Goal: Transaction & Acquisition: Purchase product/service

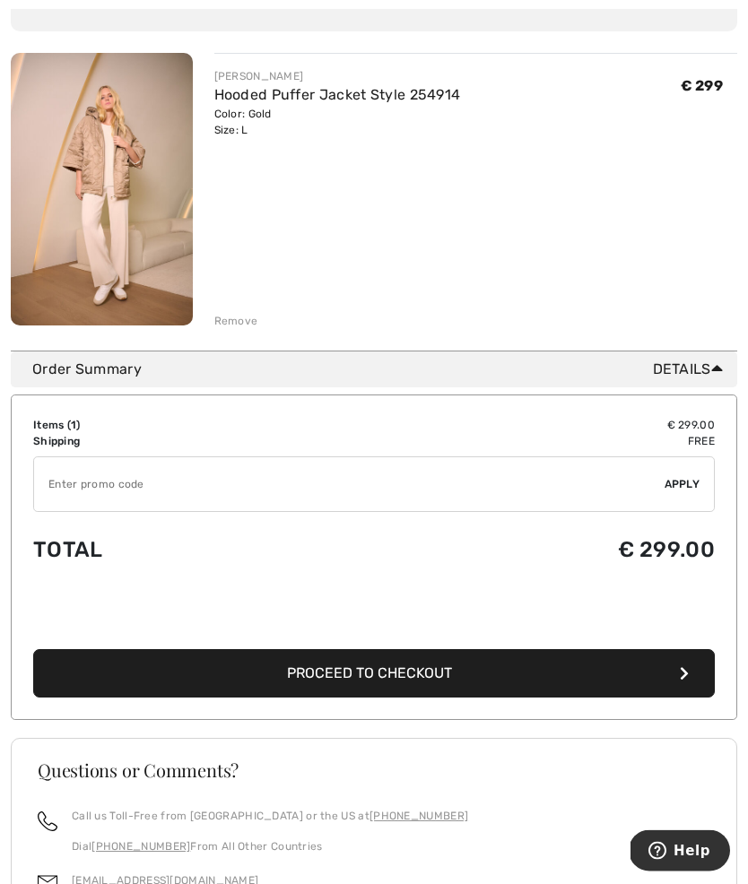
scroll to position [367, 0]
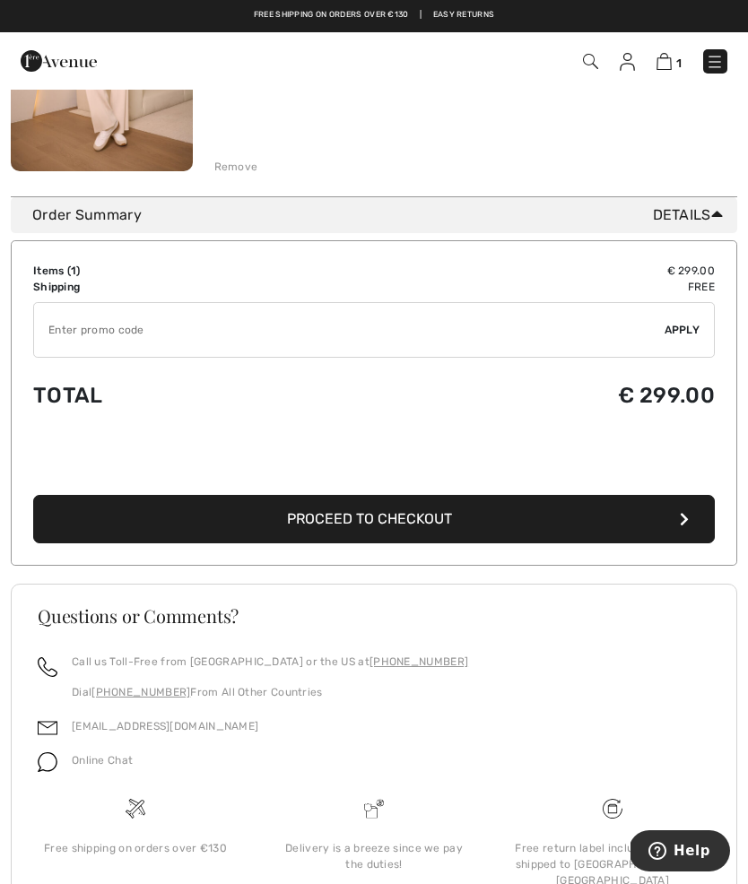
click at [665, 515] on button "Proceed to Checkout" at bounding box center [373, 519] width 681 height 48
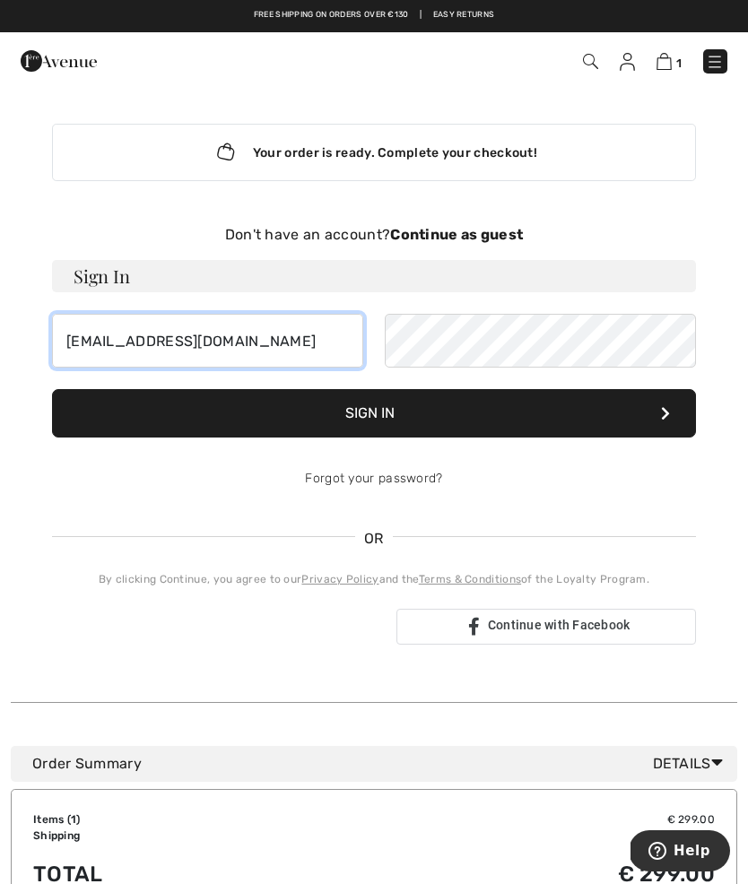
type input "elisamonllor@hotmail.com"
click at [682, 401] on button "Sign In" at bounding box center [374, 413] width 644 height 48
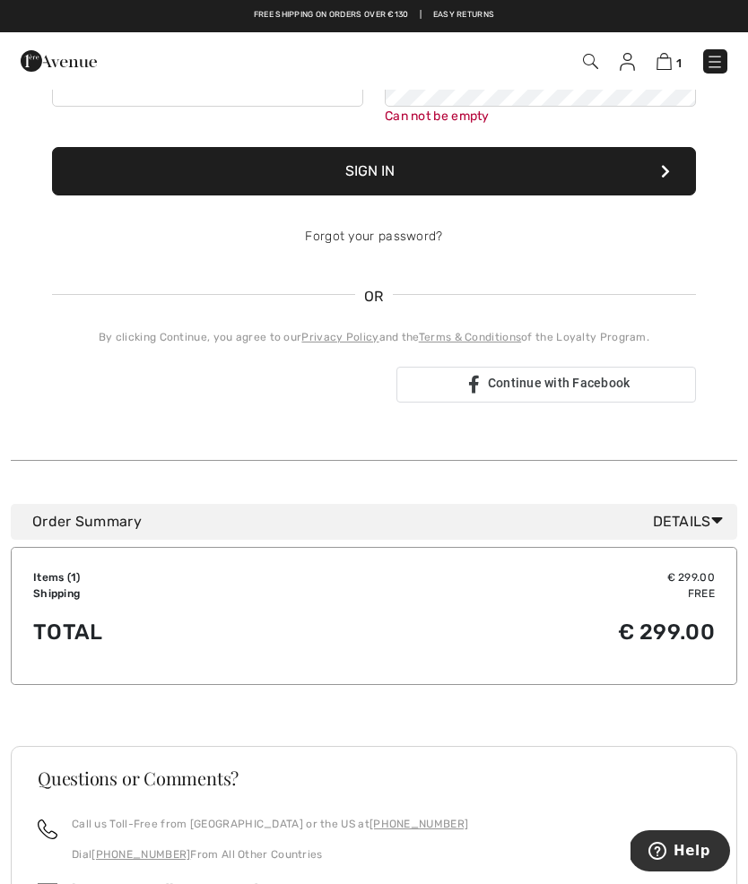
scroll to position [263, 0]
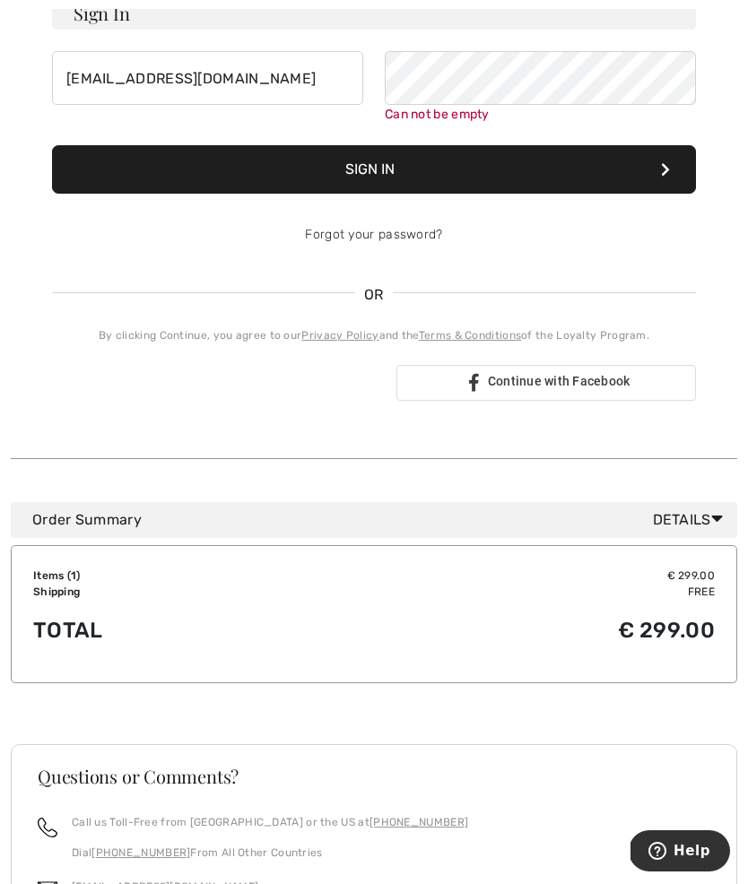
click at [690, 523] on span "Details" at bounding box center [691, 520] width 77 height 22
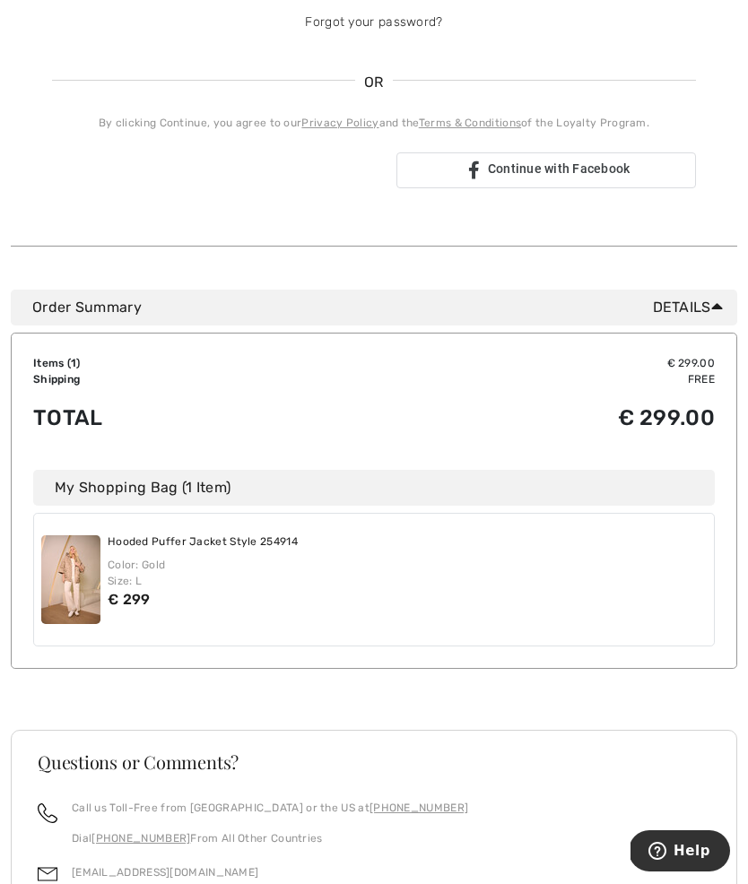
scroll to position [535, 0]
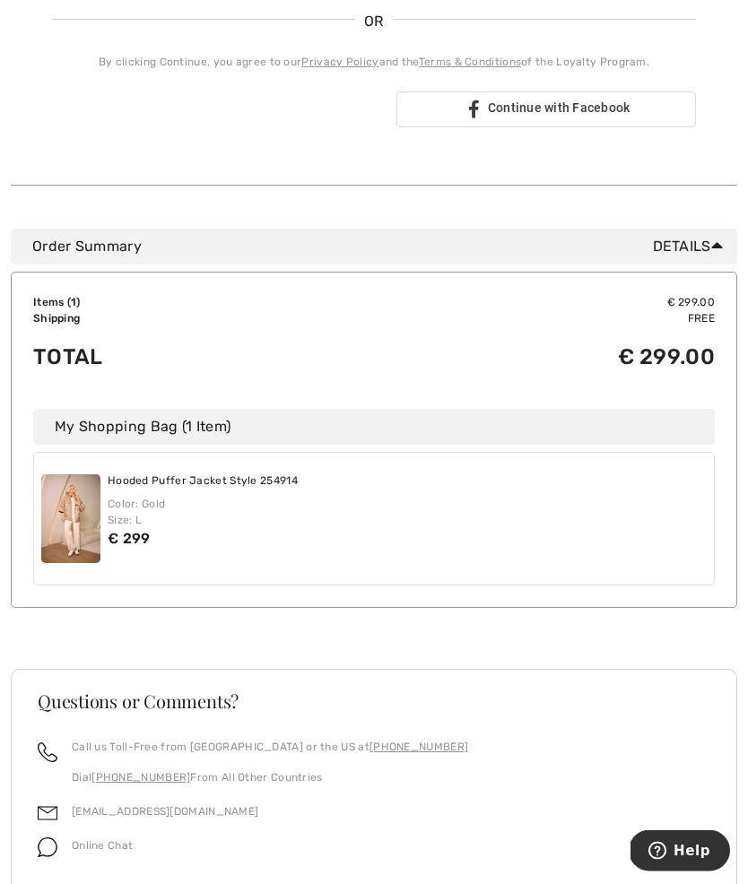
click at [271, 429] on div "My Shopping Bag (1 Item)" at bounding box center [373, 428] width 681 height 36
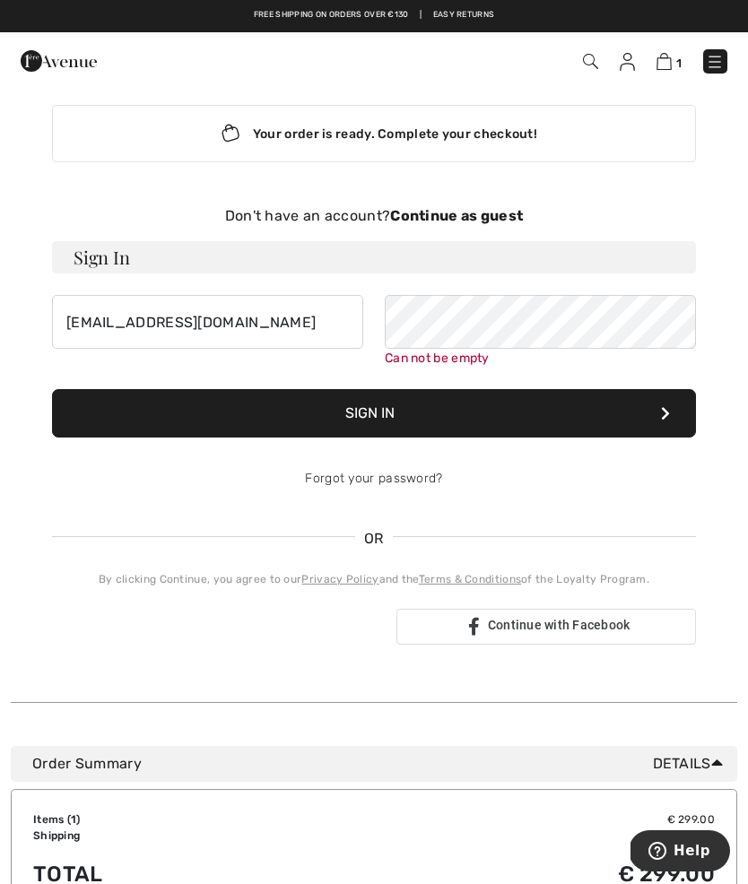
scroll to position [0, 0]
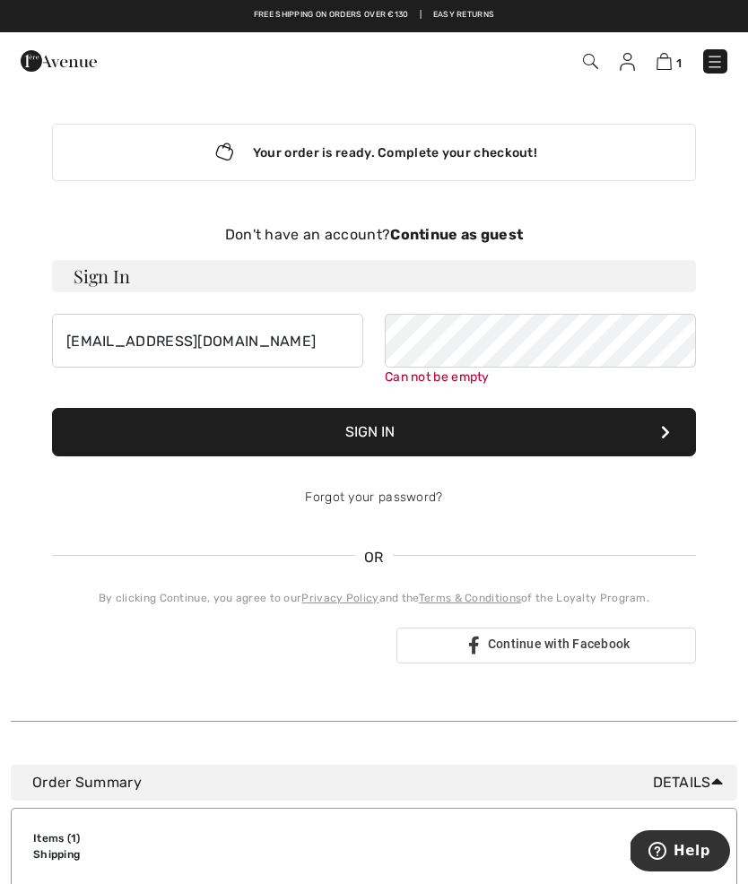
click at [537, 444] on button "Sign In" at bounding box center [374, 432] width 644 height 48
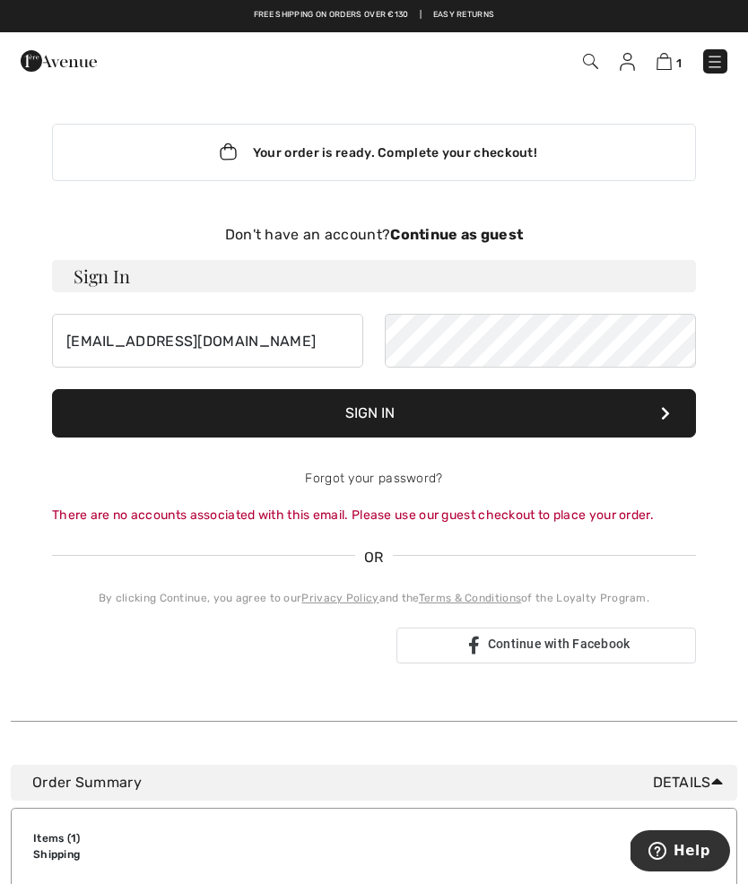
click at [666, 61] on img at bounding box center [663, 61] width 15 height 17
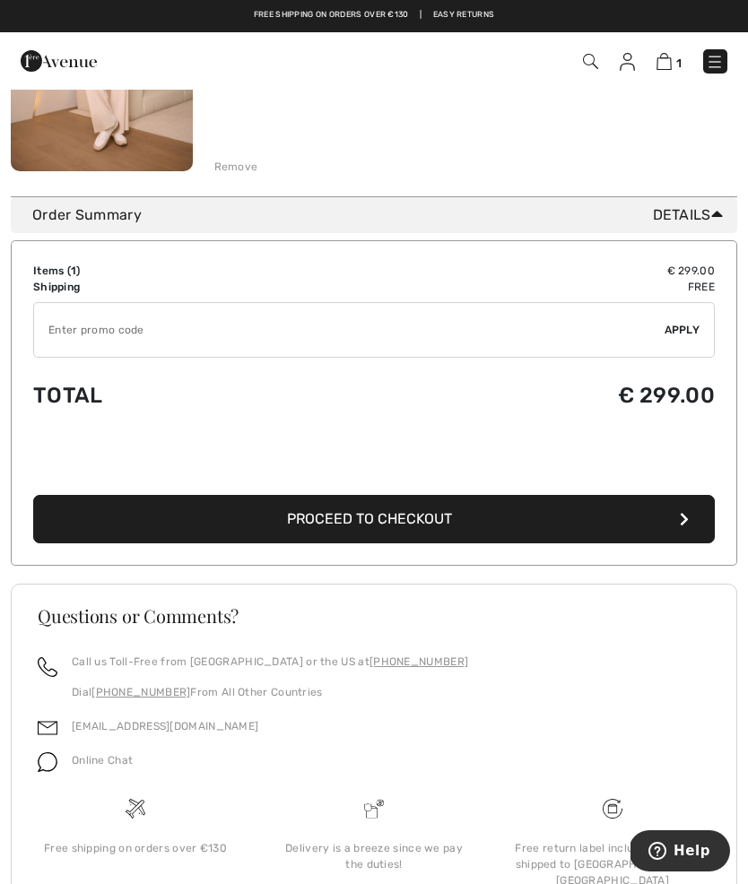
scroll to position [445, 0]
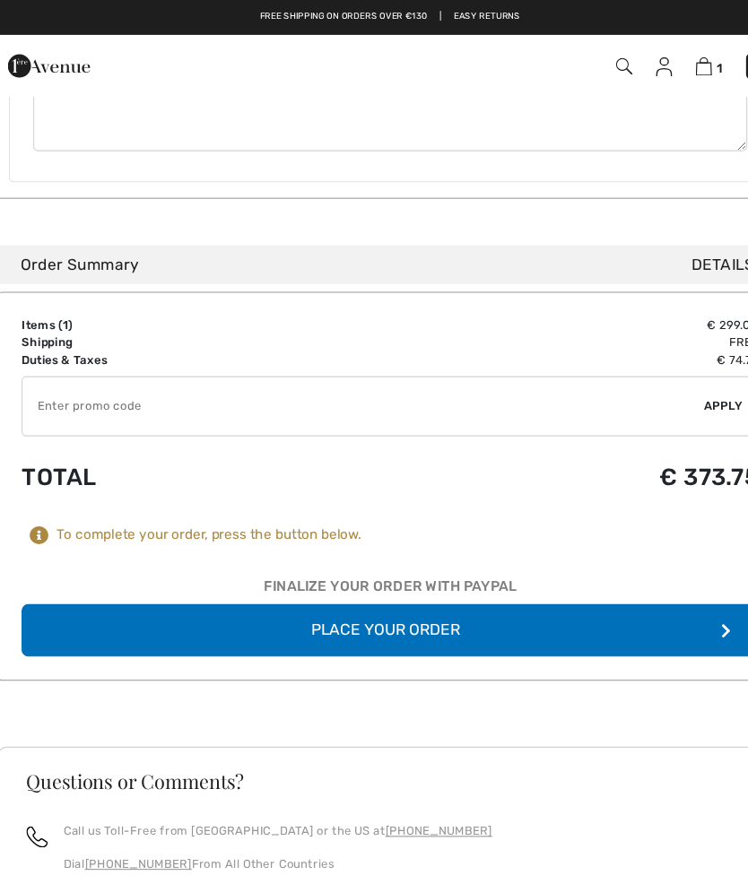
scroll to position [1162, 0]
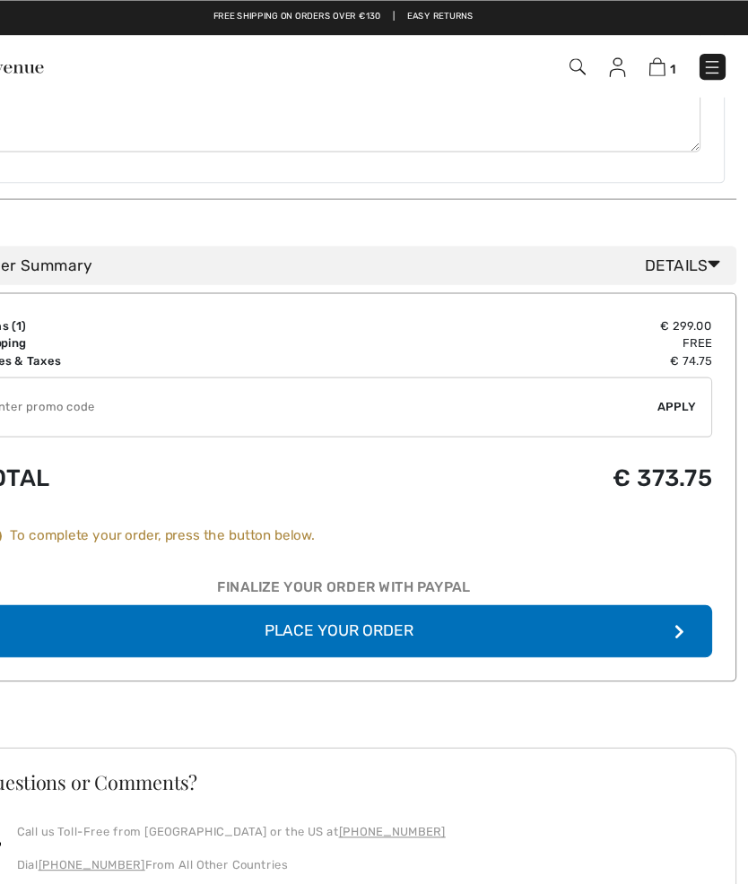
click at [578, 559] on button "Place Your Order" at bounding box center [373, 583] width 681 height 48
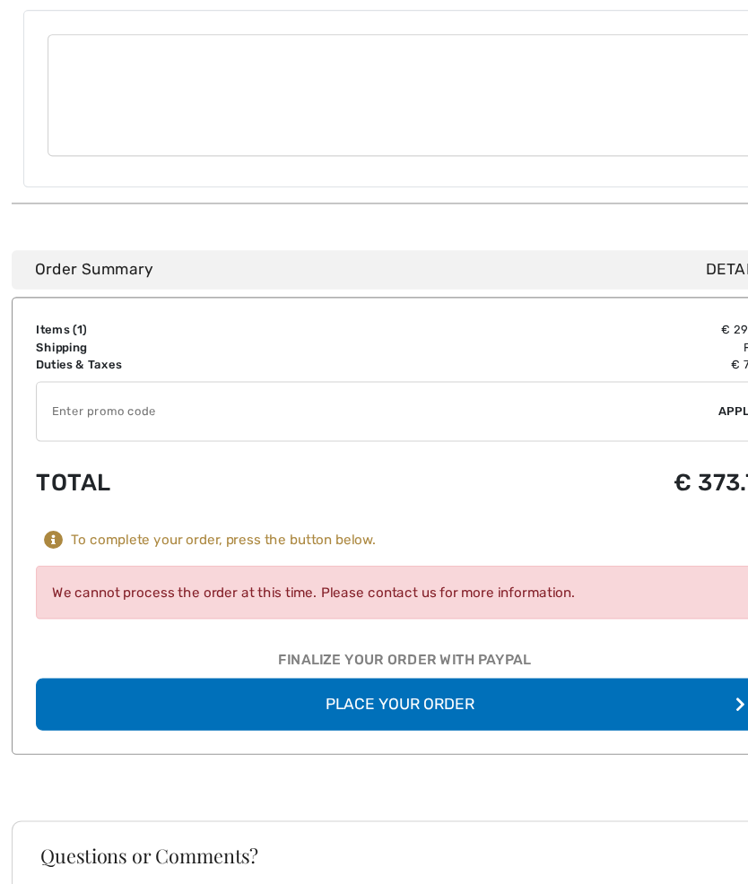
scroll to position [1221, 0]
click at [455, 601] on div "Finalize Your Order with PayPal" at bounding box center [373, 614] width 681 height 27
click at [323, 601] on div "Finalize Your Order with PayPal" at bounding box center [373, 614] width 681 height 27
click at [358, 601] on div "Finalize Your Order with PayPal" at bounding box center [373, 614] width 681 height 27
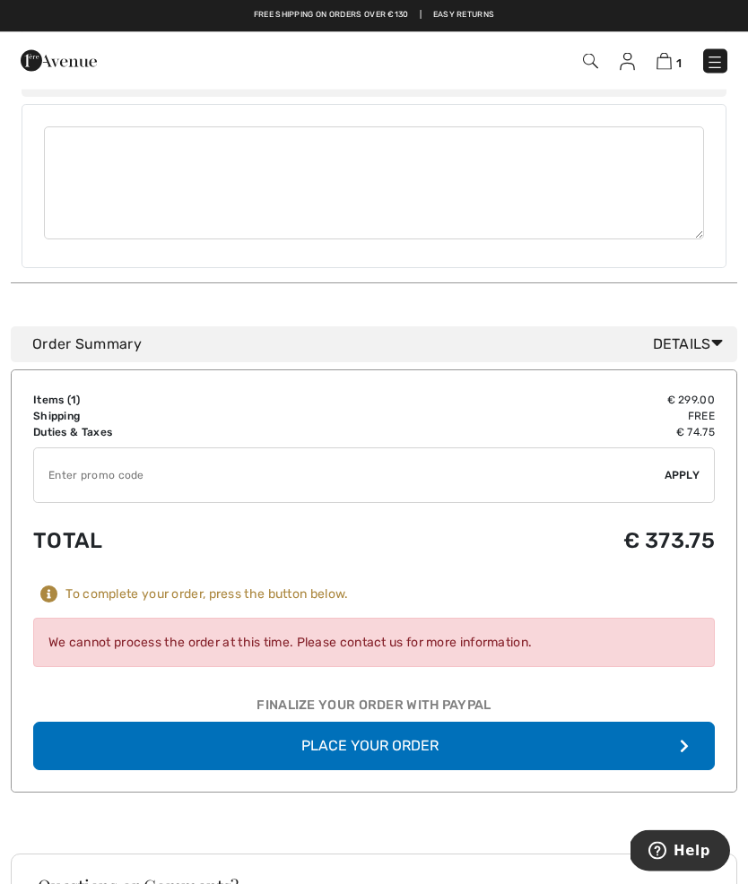
scroll to position [1093, 0]
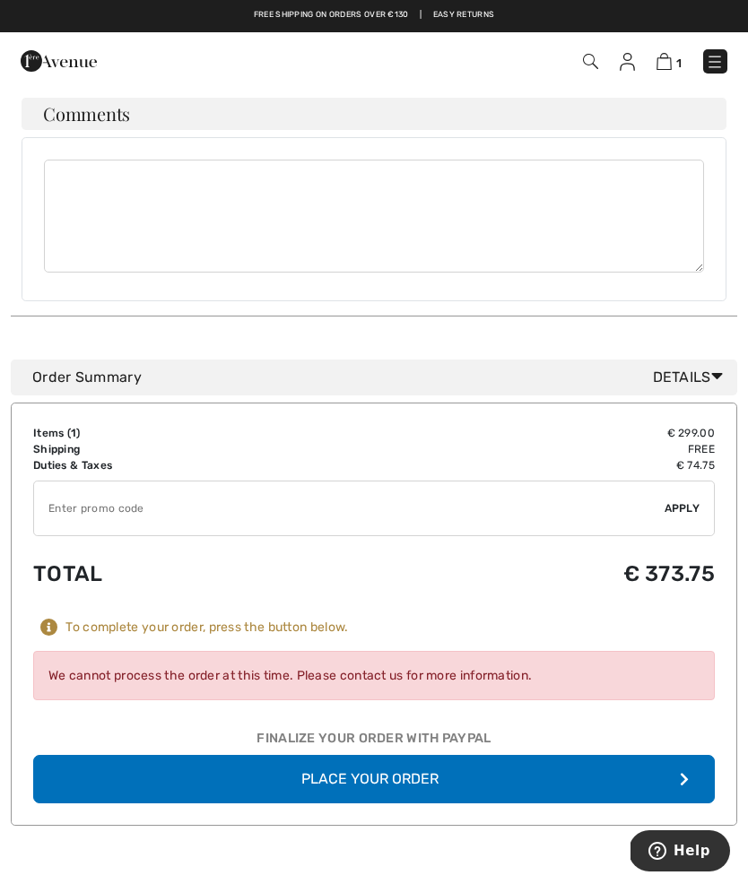
click at [386, 729] on div "Finalize Your Order with PayPal" at bounding box center [373, 742] width 681 height 27
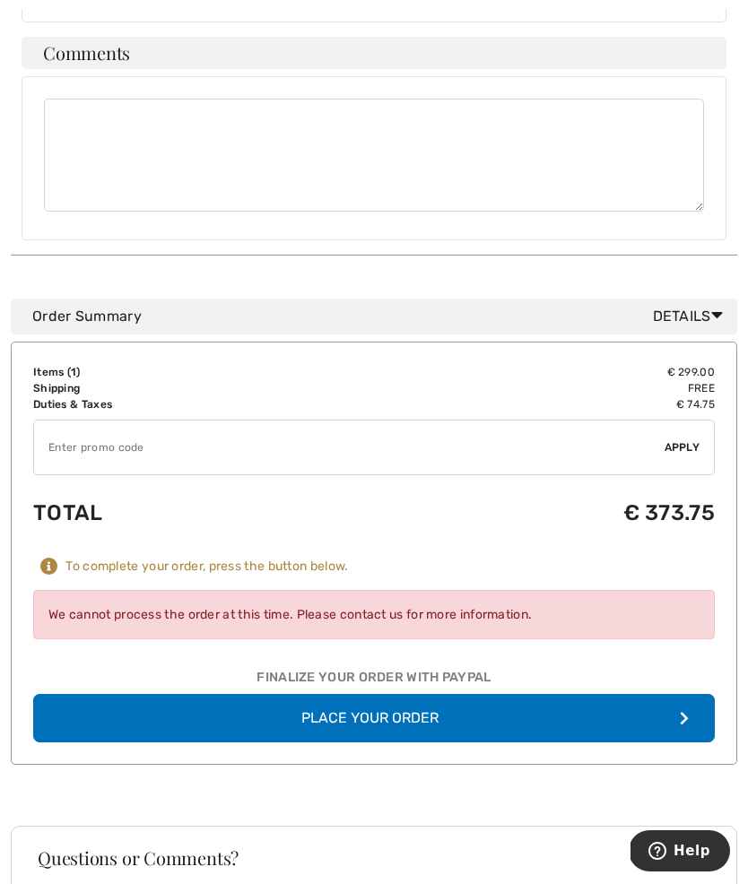
scroll to position [1195, 0]
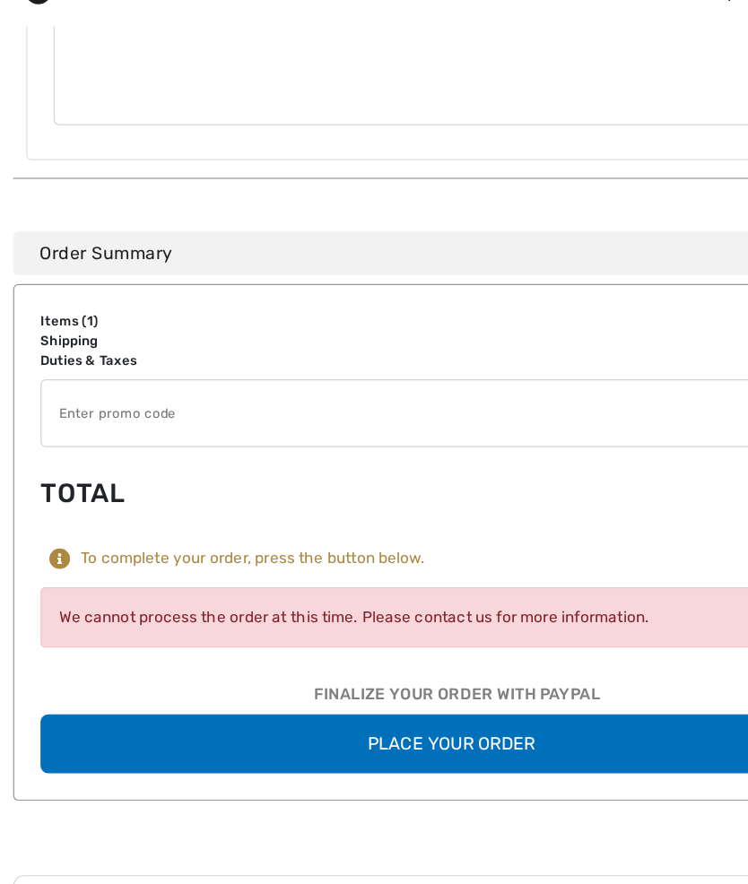
click at [473, 549] on div "We cannot process the order at this time. Please contact us for more informatio…" at bounding box center [373, 573] width 681 height 49
click at [280, 549] on div "We cannot process the order at this time. Please contact us for more informatio…" at bounding box center [373, 573] width 681 height 49
click at [291, 549] on div "We cannot process the order at this time. Please contact us for more informatio…" at bounding box center [373, 573] width 681 height 49
click at [318, 549] on div "We cannot process the order at this time. Please contact us for more informatio…" at bounding box center [373, 573] width 681 height 49
click at [310, 549] on div "We cannot process the order at this time. Please contact us for more informatio…" at bounding box center [373, 573] width 681 height 49
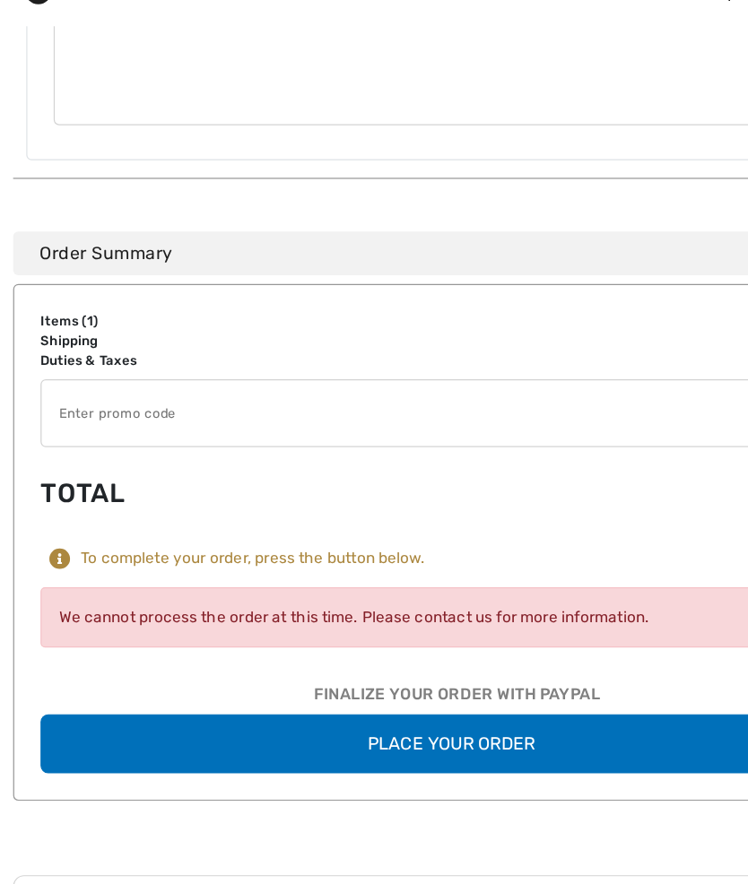
click at [393, 627] on div "Finalize Your Order with PayPal" at bounding box center [373, 640] width 681 height 27
click at [474, 627] on div "Finalize Your Order with PayPal" at bounding box center [373, 640] width 681 height 27
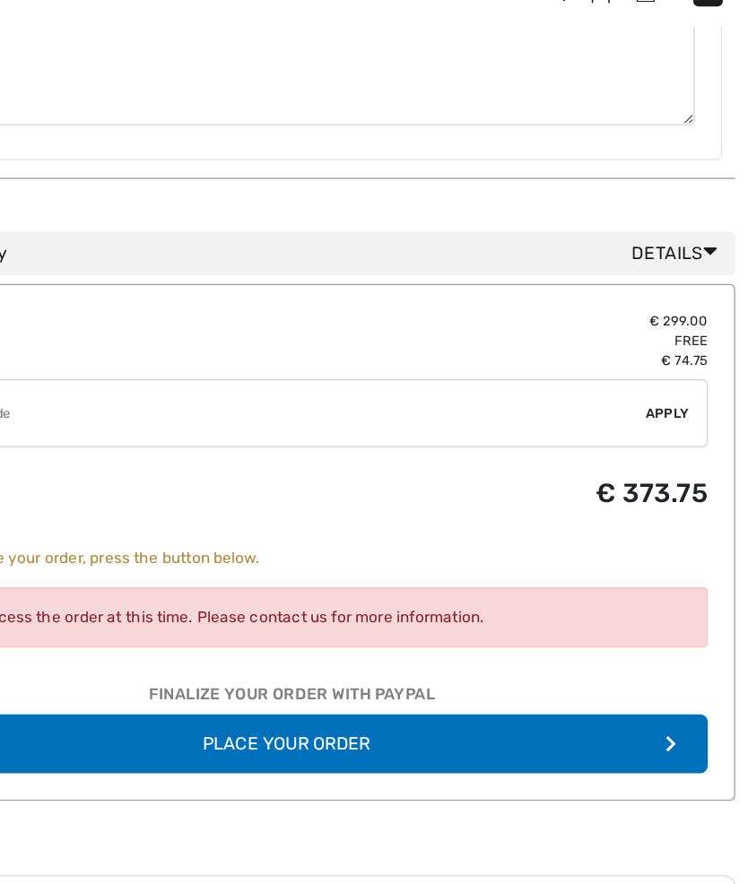
click at [534, 653] on button "Place Your Order" at bounding box center [373, 677] width 681 height 48
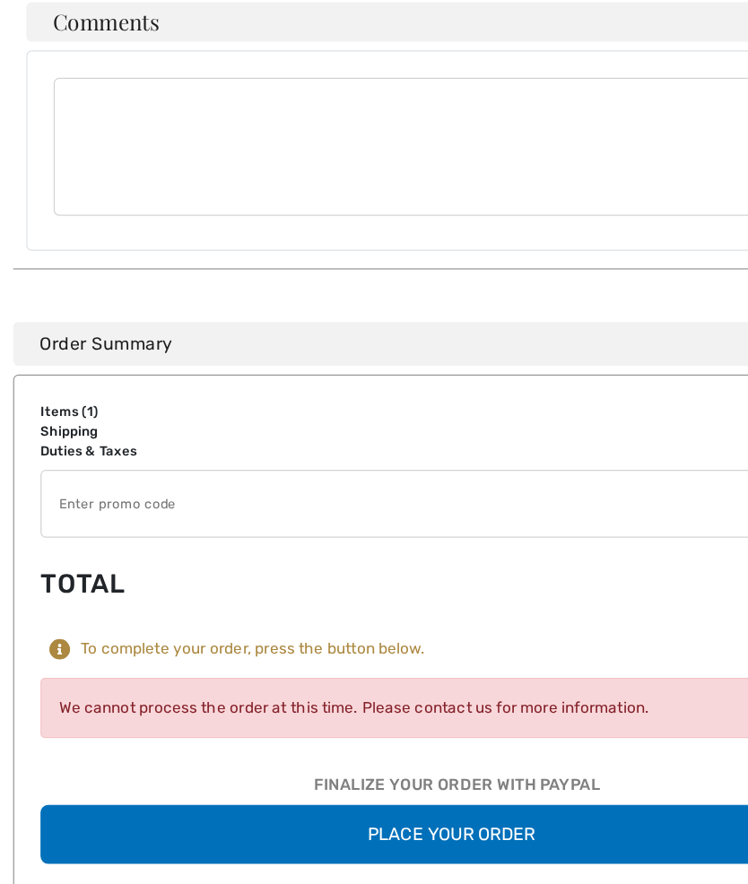
scroll to position [1107, 0]
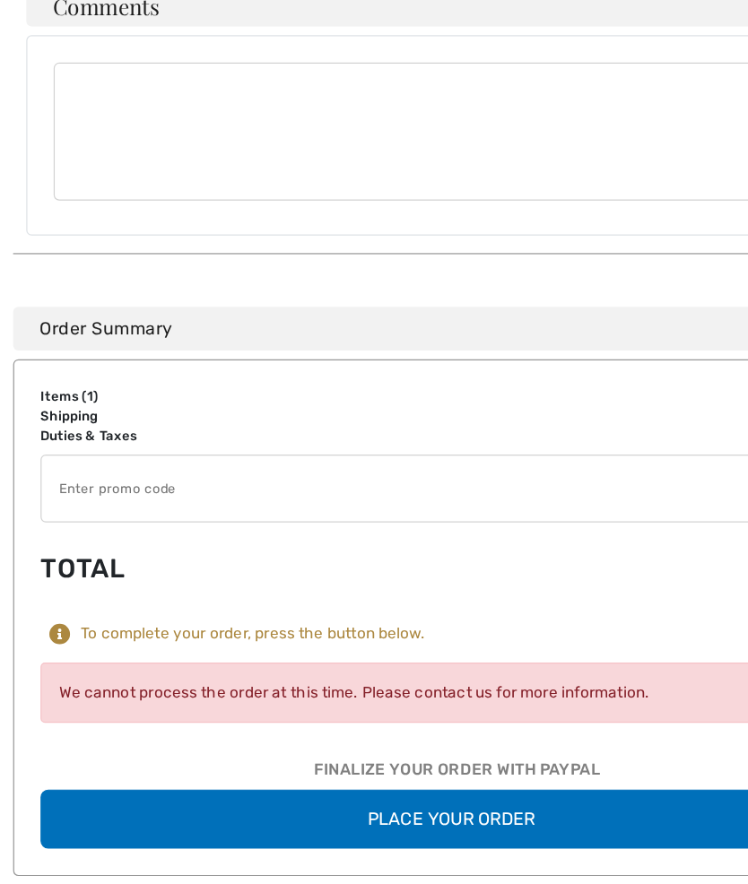
click at [292, 605] on div "To complete your order, press the button below." at bounding box center [206, 613] width 282 height 16
click at [326, 605] on div "To complete your order, press the button below." at bounding box center [206, 613] width 282 height 16
click at [52, 604] on icon at bounding box center [49, 613] width 18 height 18
click at [49, 604] on icon at bounding box center [49, 613] width 18 height 18
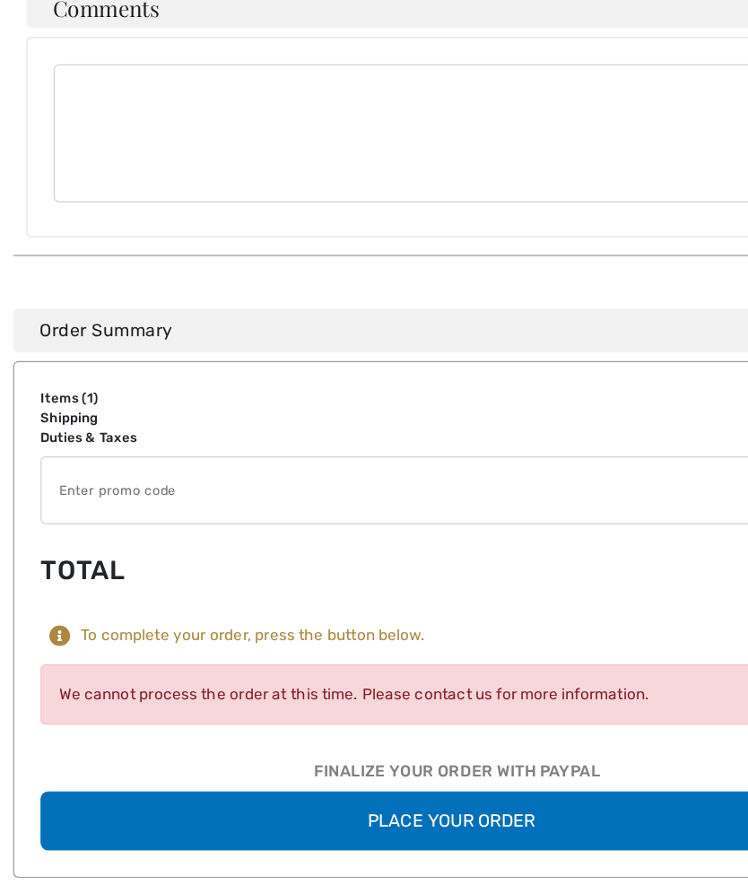
scroll to position [1105, 0]
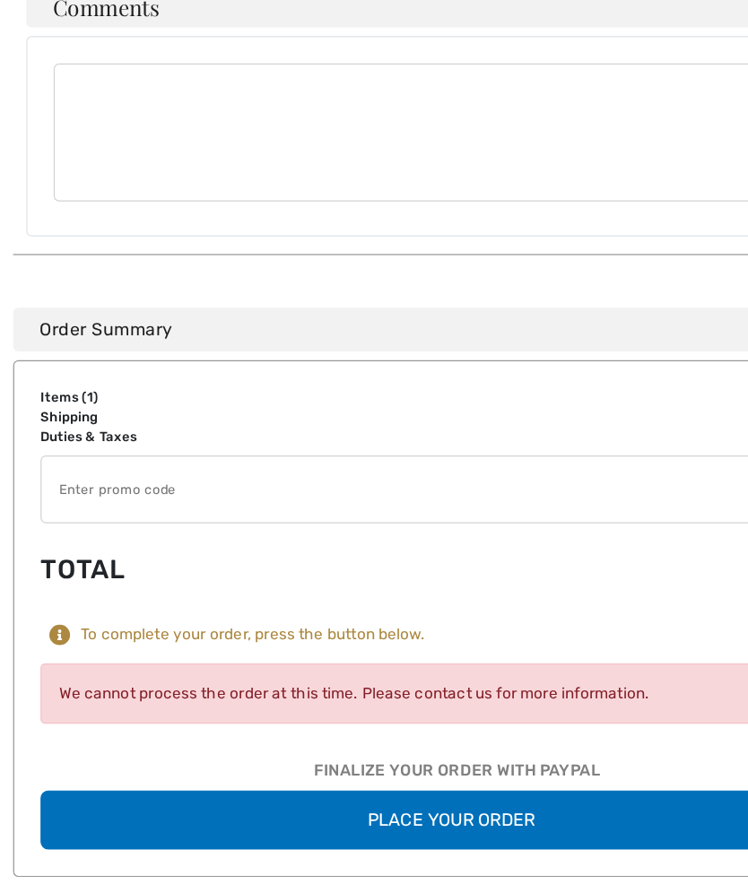
click at [403, 639] on div "We cannot process the order at this time. Please contact us for more informatio…" at bounding box center [373, 663] width 681 height 49
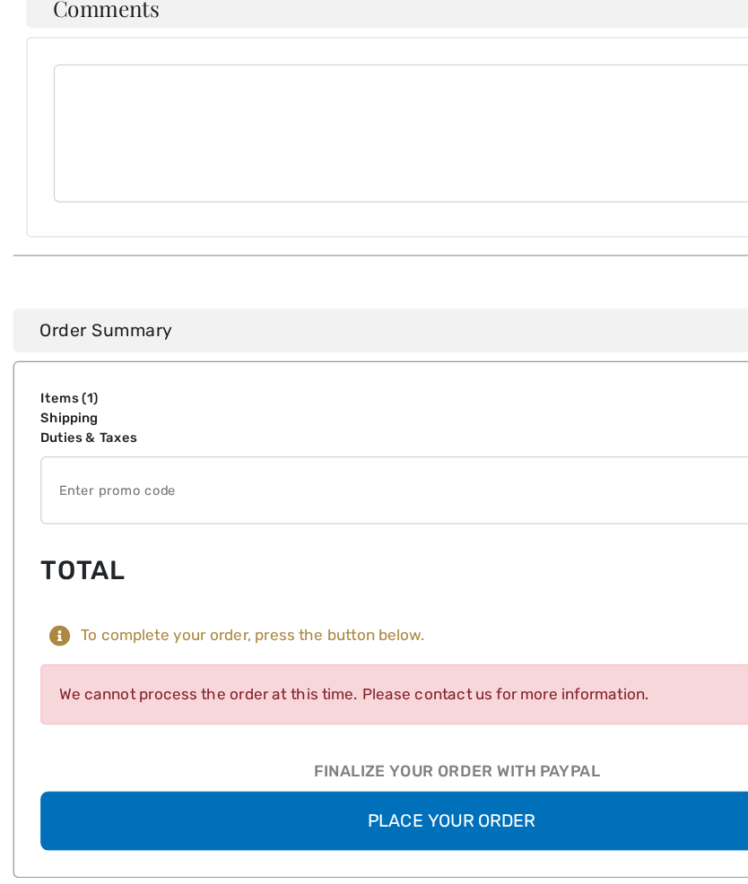
click at [98, 491] on div "Items ( 1 ) € 299.00 Promo code € 0.00 Shipping Free Tax1 € 0.00 Tax2 € 0.00 Du…" at bounding box center [373, 603] width 681 height 379
click at [315, 609] on div "To complete your order, press the button below." at bounding box center [206, 617] width 282 height 16
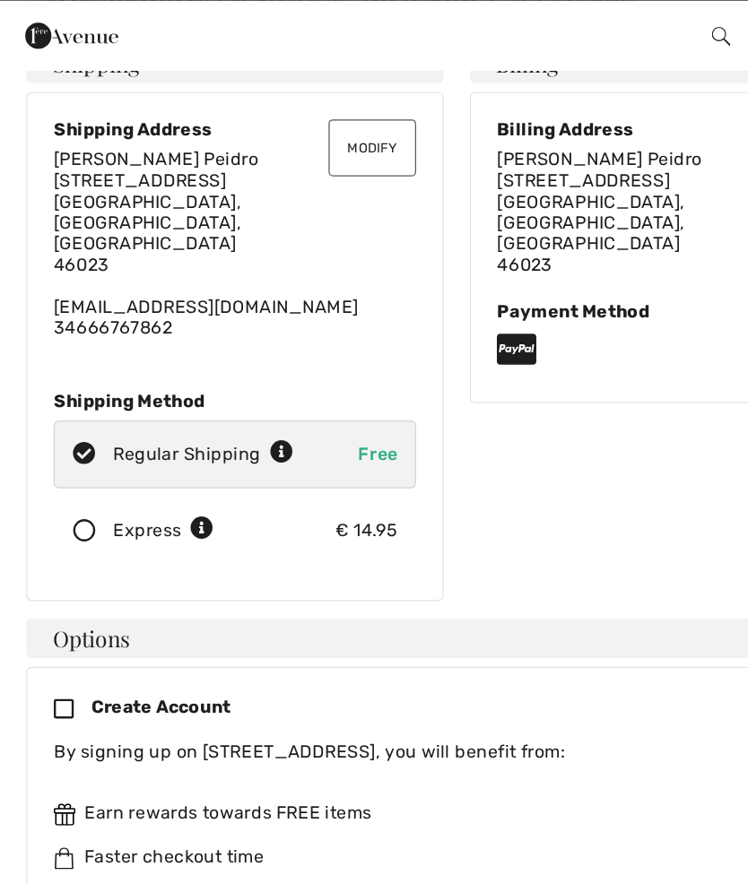
scroll to position [0, 0]
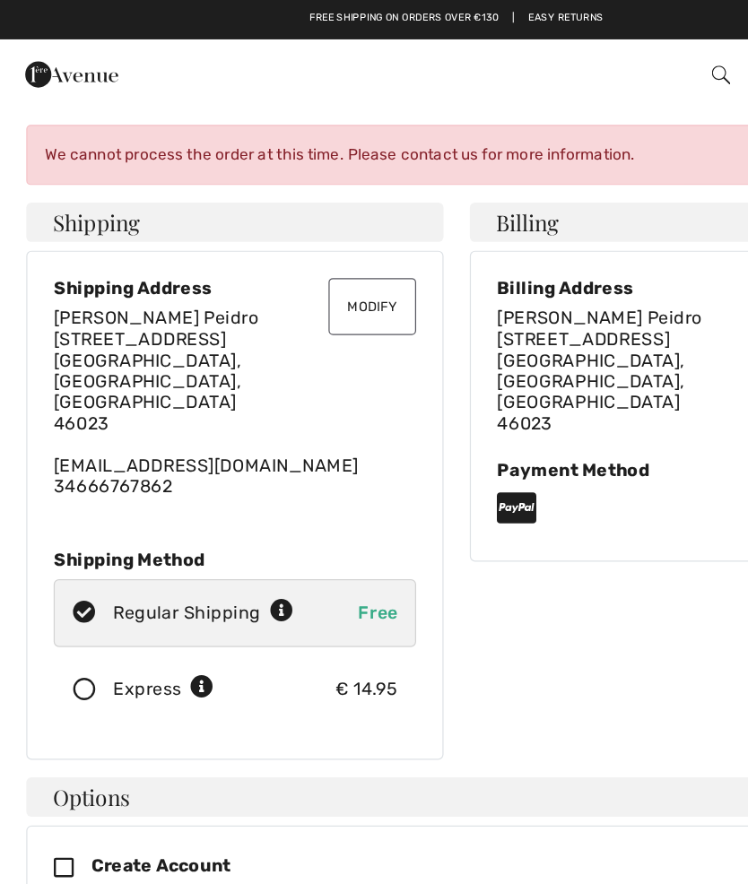
click at [389, 128] on div "We cannot process the order at this time. Please contact us for more informatio…" at bounding box center [374, 126] width 705 height 49
click at [307, 252] on button "Modify" at bounding box center [305, 251] width 72 height 47
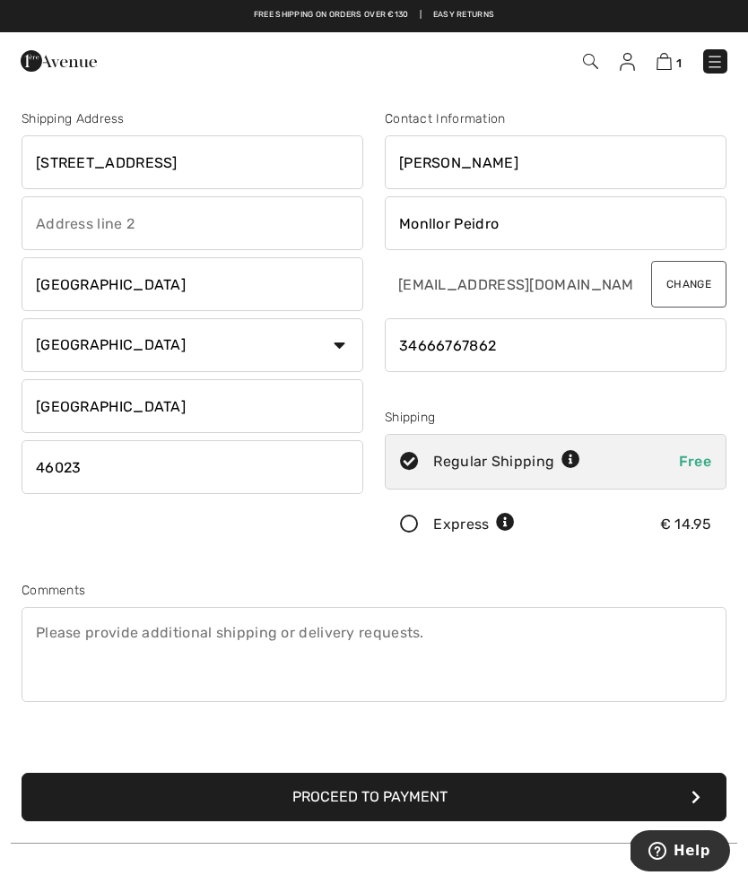
click at [681, 804] on button "Proceed to Payment" at bounding box center [374, 797] width 705 height 48
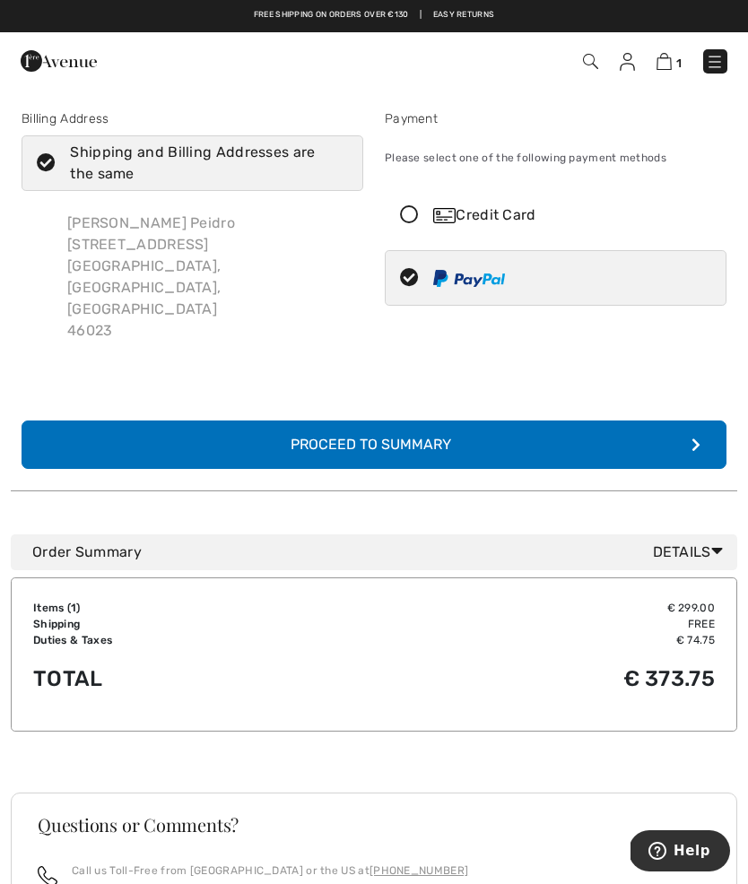
click at [675, 421] on button "Complete Your Order with PayPal Proceed to Summary" at bounding box center [374, 445] width 705 height 48
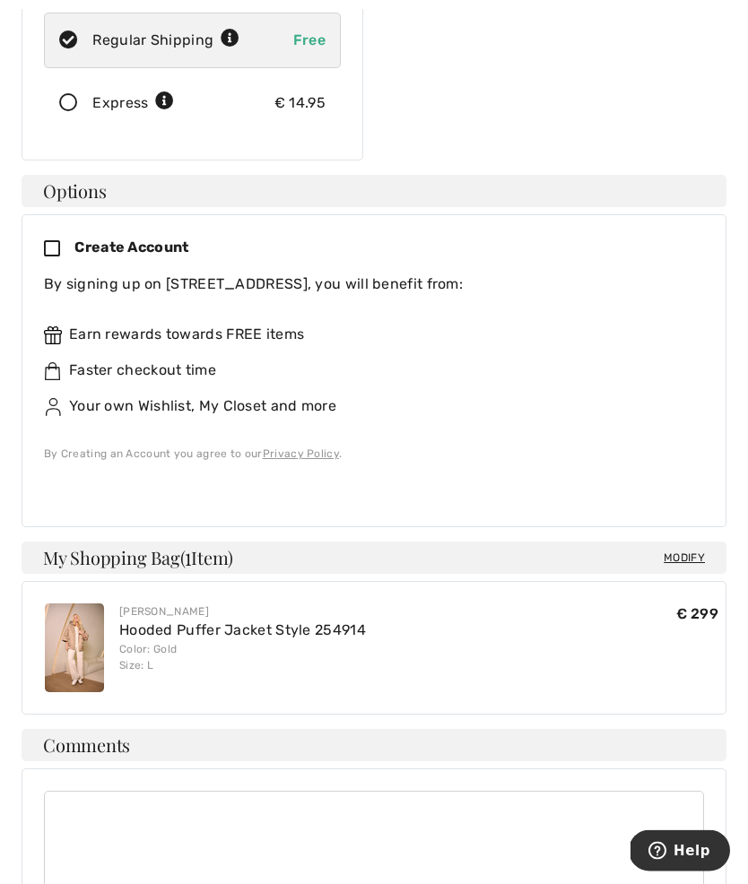
click at [687, 846] on span "Help" at bounding box center [691, 850] width 37 height 16
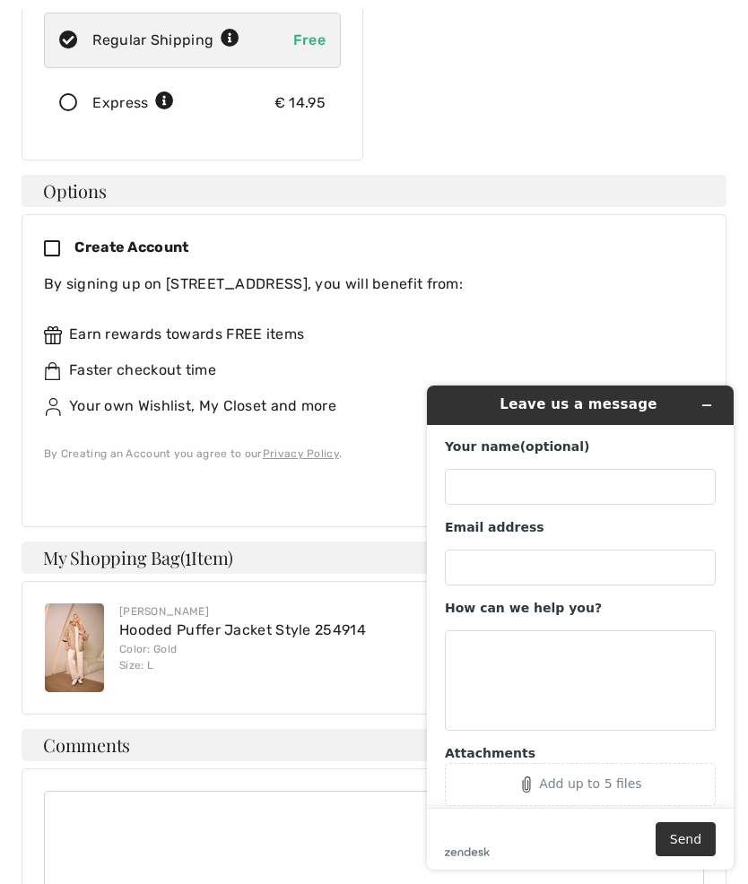
click at [569, 318] on div "Earn rewards towards FREE items Faster checkout time Your own Wishlist, My Clos…" at bounding box center [367, 370] width 646 height 151
click at [212, 589] on div "Joseph Ribkoff Hooded Puffer Jacket Style 254914 Color: Gold Size: L € 299 € 299" at bounding box center [374, 647] width 689 height 117
click at [602, 360] on div "Faster checkout time" at bounding box center [367, 371] width 646 height 22
click at [140, 542] on h4 "Modify My Shopping Bag ( 1 Item)" at bounding box center [374, 558] width 705 height 32
click at [233, 817] on textarea at bounding box center [374, 847] width 660 height 113
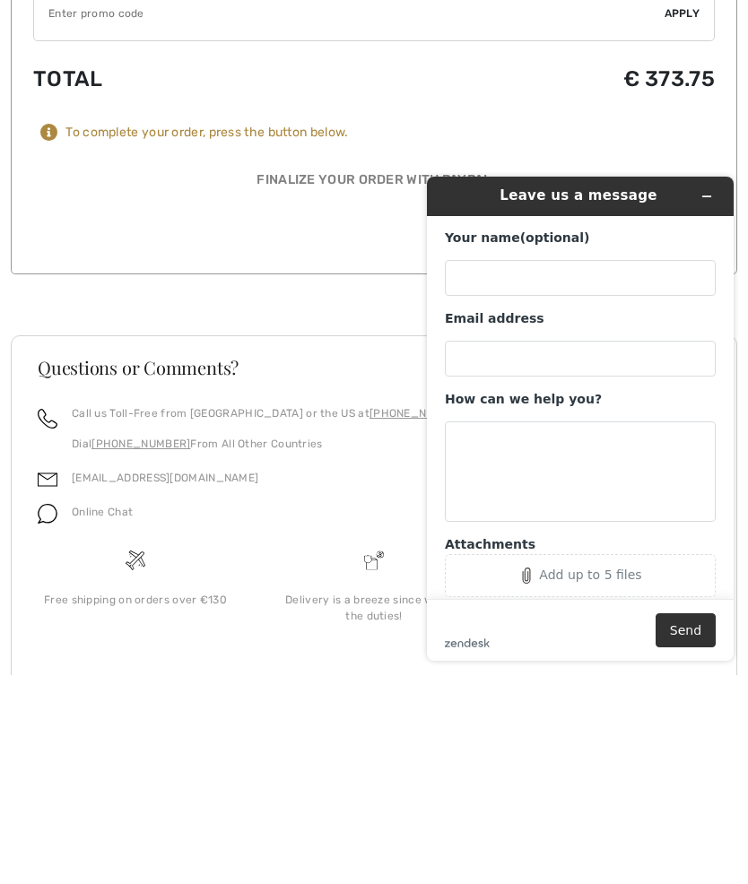
scroll to position [1316, 0]
click at [709, 206] on button "Minimize widget" at bounding box center [706, 196] width 29 height 25
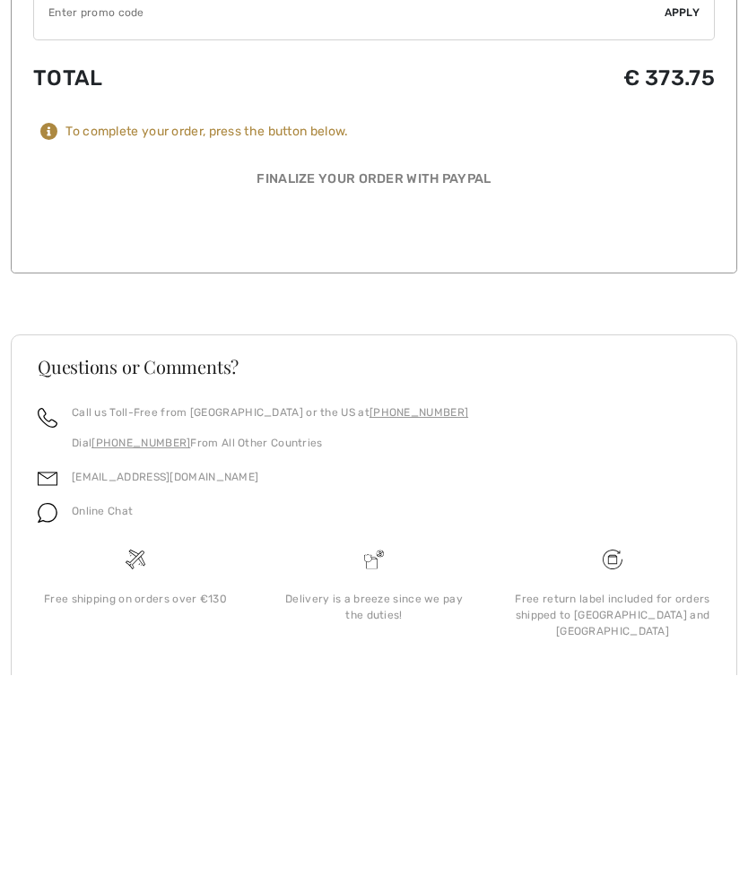
scroll to position [1238, 0]
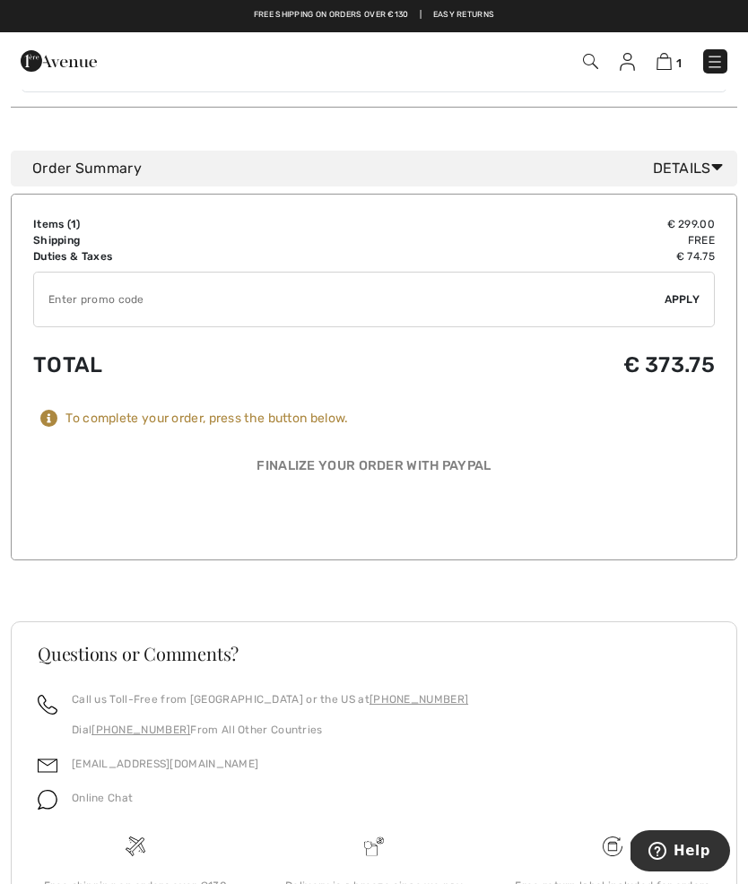
click at [436, 456] on div "Finalize Your Order with PayPal" at bounding box center [373, 469] width 681 height 27
click at [298, 411] on div "To complete your order, press the button below." at bounding box center [206, 419] width 282 height 16
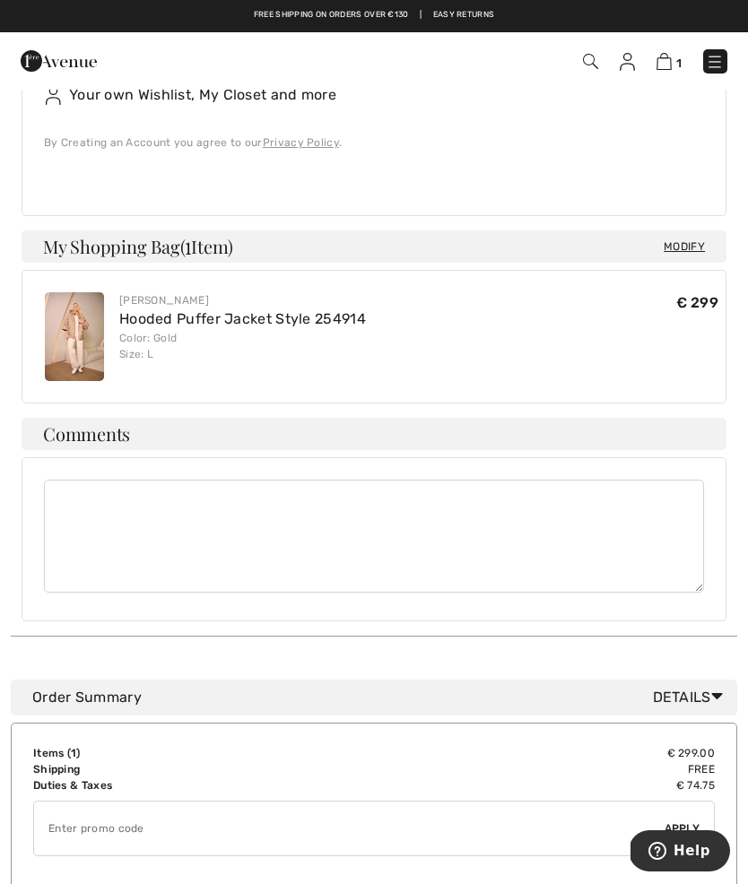
scroll to position [708, 0]
click at [684, 239] on span "Modify" at bounding box center [684, 248] width 41 height 18
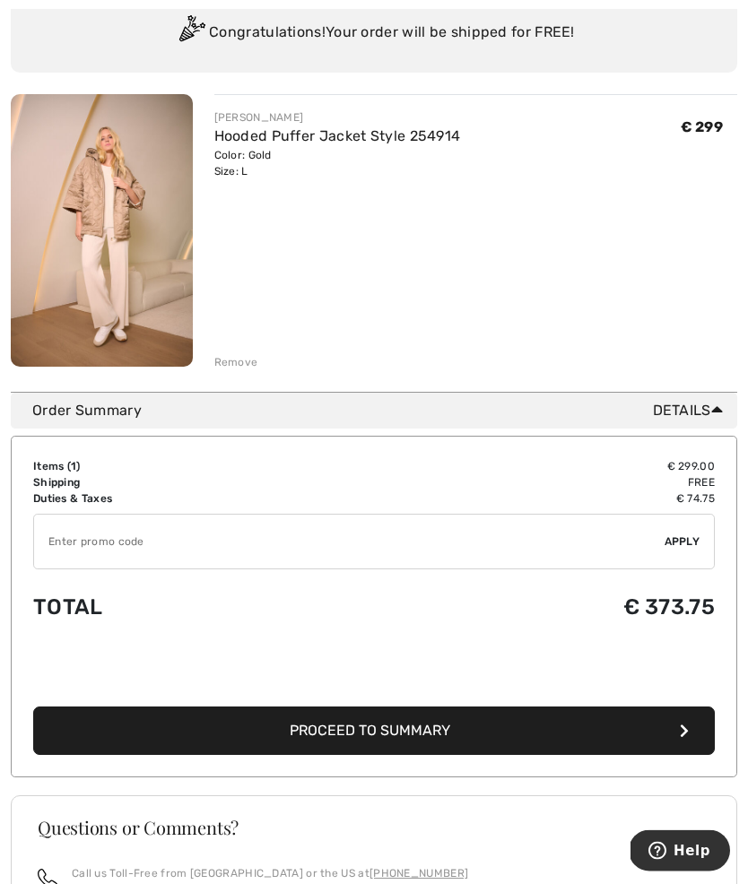
scroll to position [170, 0]
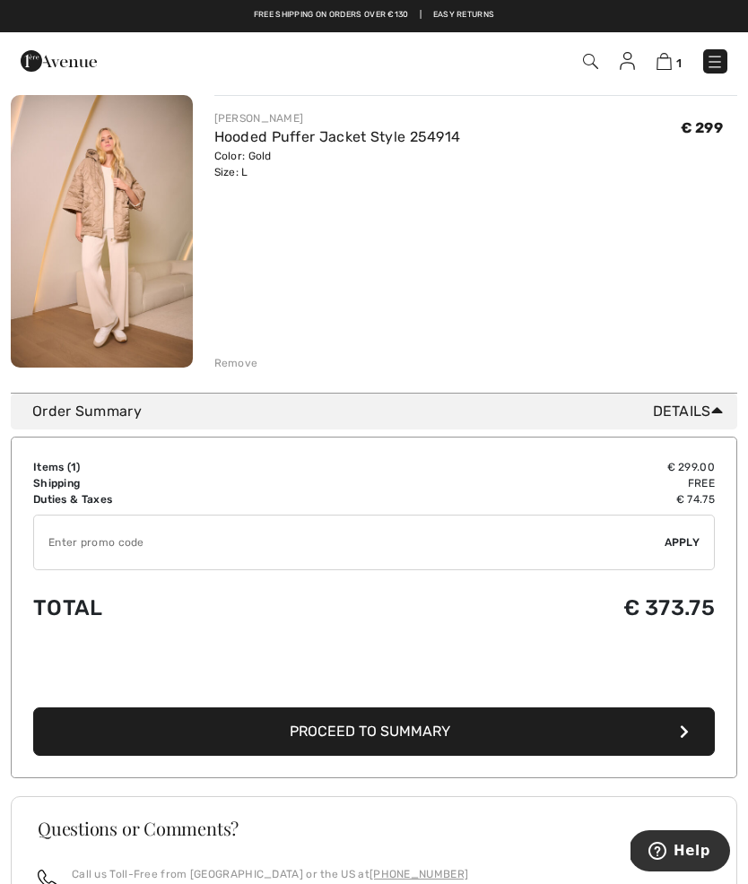
click at [538, 733] on button "Proceed to Summary" at bounding box center [373, 731] width 681 height 48
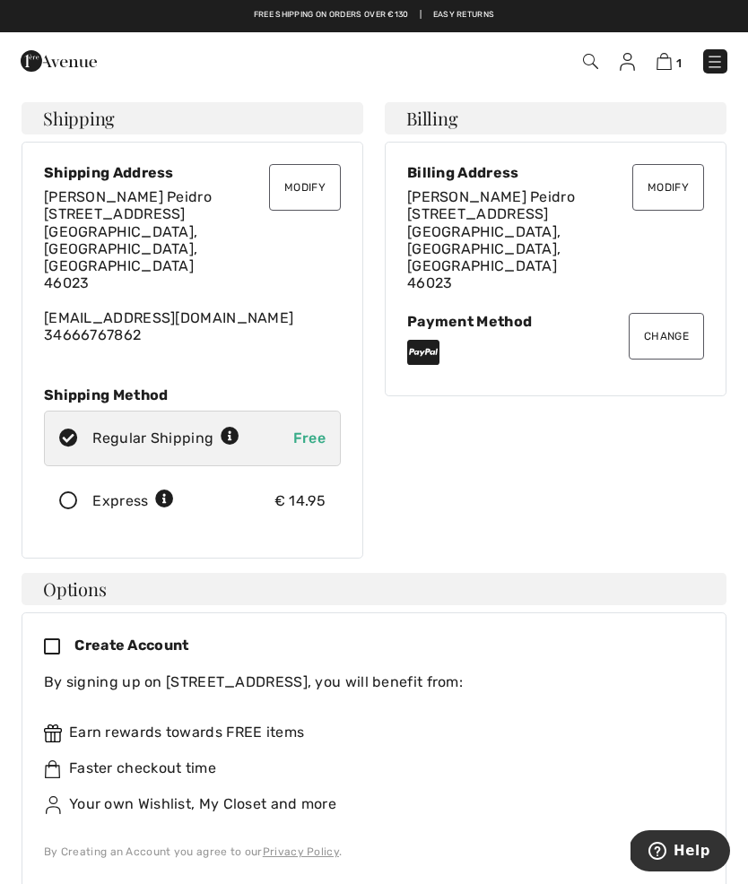
click at [311, 429] on span "Free" at bounding box center [309, 437] width 32 height 17
click at [158, 428] on div "Regular Shipping" at bounding box center [165, 439] width 147 height 22
click at [73, 492] on icon at bounding box center [69, 501] width 48 height 19
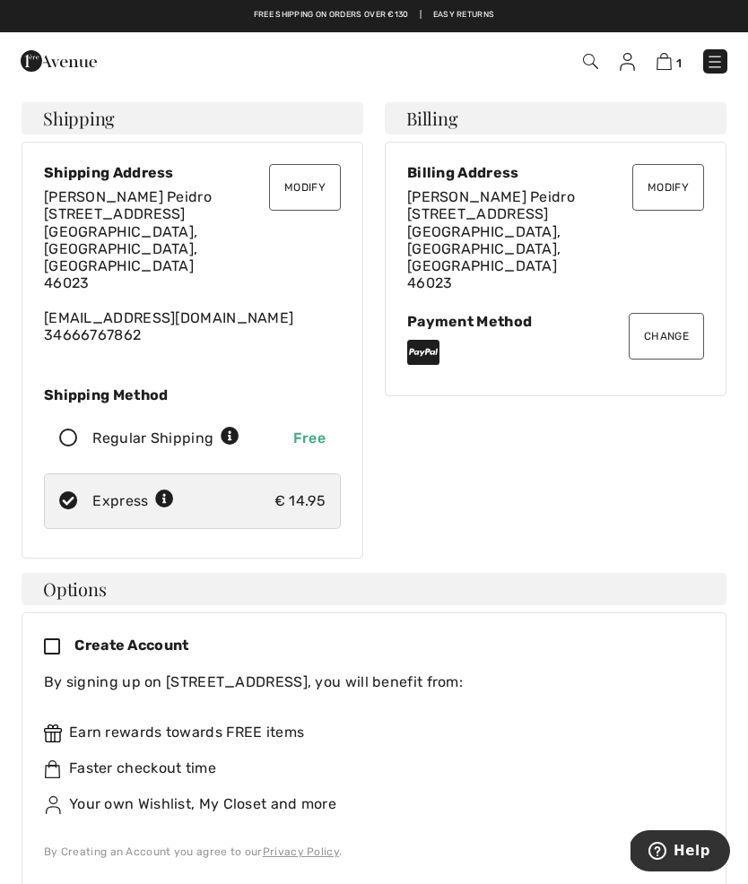
click at [77, 429] on icon at bounding box center [69, 438] width 48 height 19
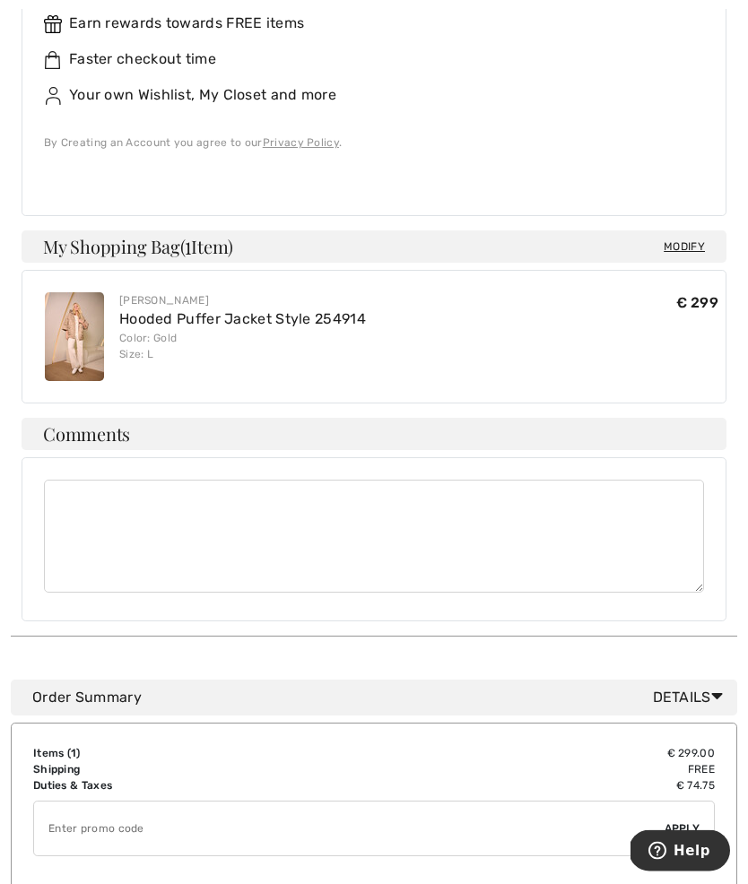
scroll to position [709, 0]
click at [689, 687] on span "Details" at bounding box center [691, 698] width 77 height 22
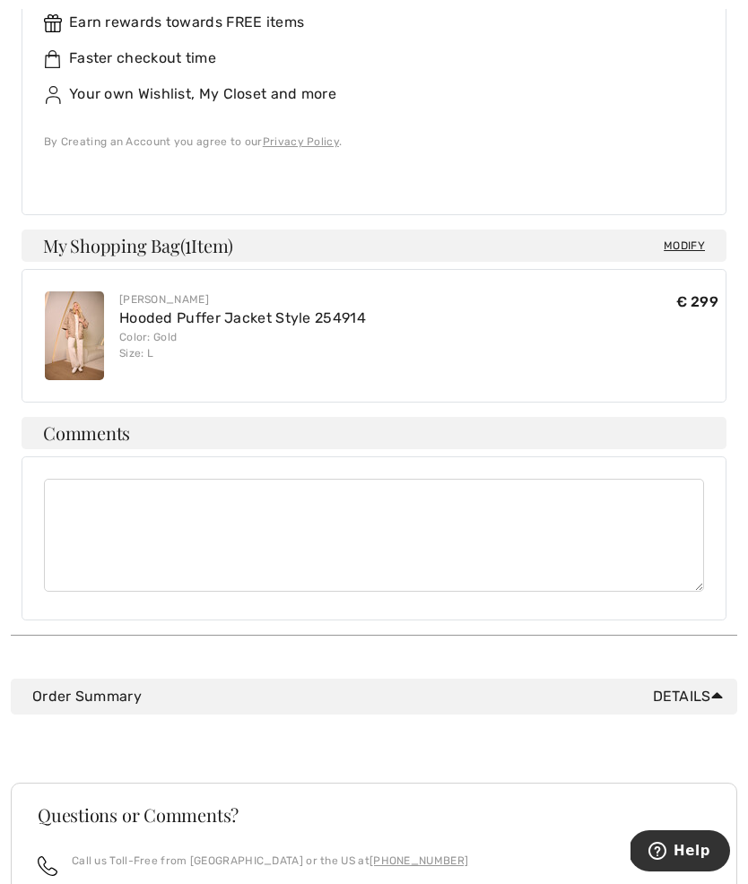
click at [678, 686] on span "Details" at bounding box center [691, 697] width 77 height 22
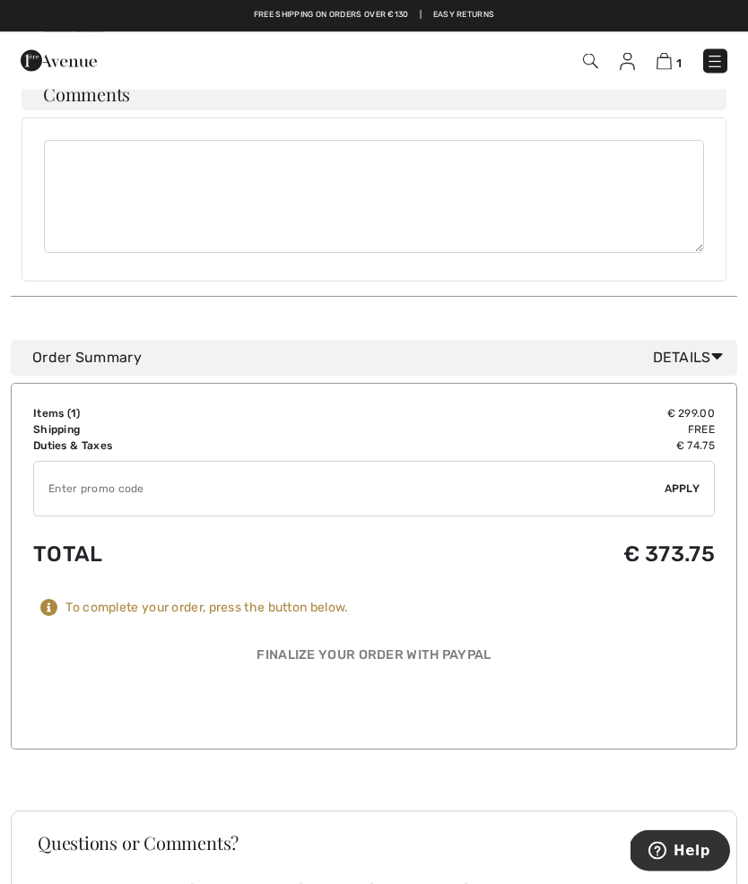
scroll to position [1048, 0]
click at [447, 646] on div "Finalize Your Order with PayPal" at bounding box center [373, 659] width 681 height 27
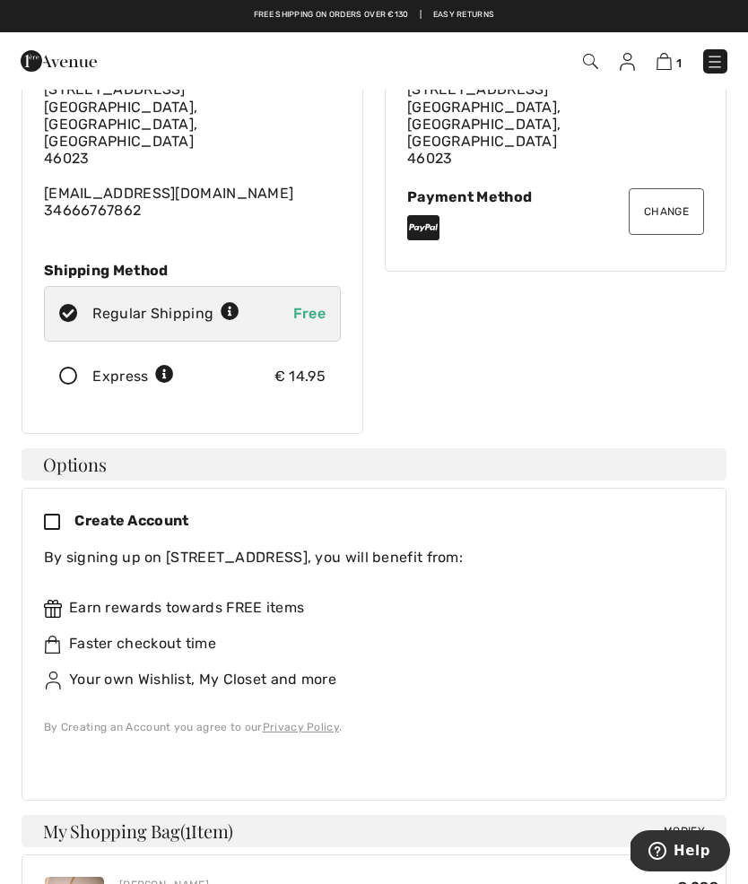
scroll to position [0, 0]
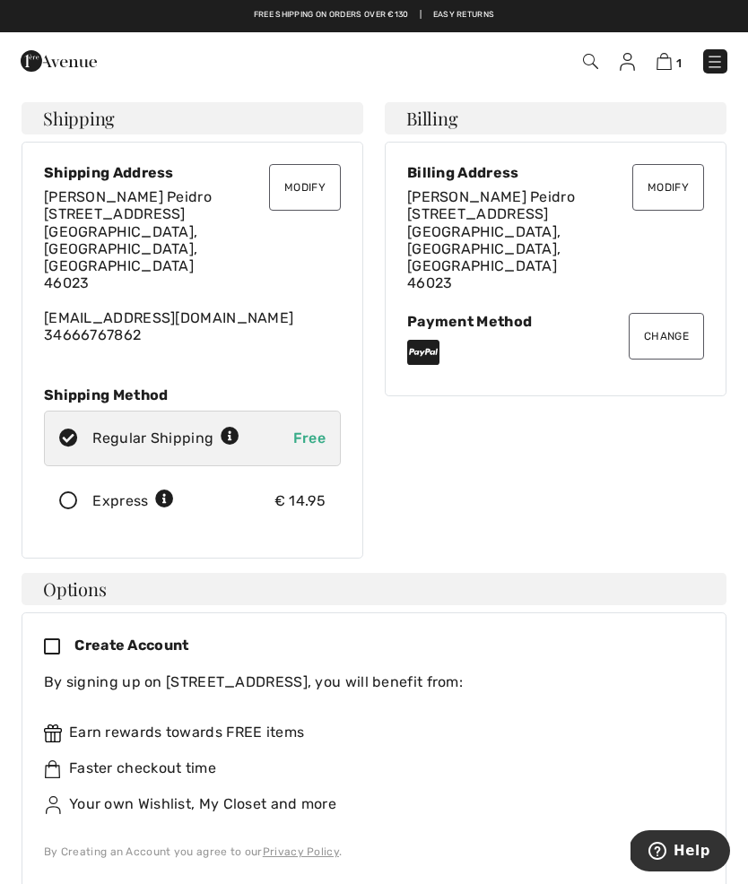
click at [76, 429] on icon at bounding box center [69, 438] width 48 height 19
click at [89, 429] on icon at bounding box center [69, 438] width 48 height 19
click at [76, 411] on div "Regular Shipping Free" at bounding box center [192, 439] width 297 height 56
radio input "true"
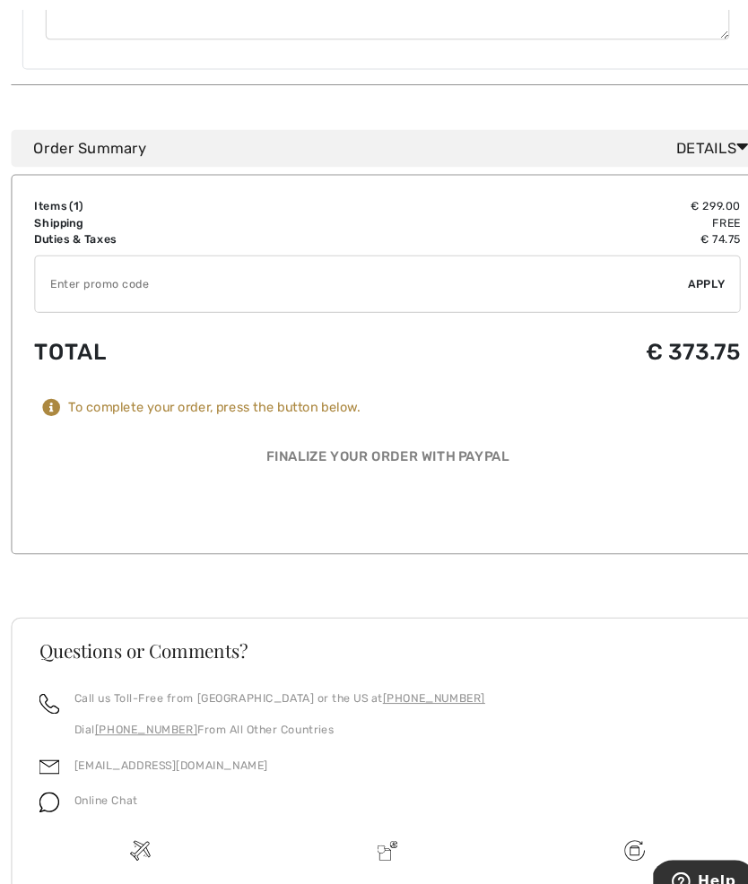
scroll to position [1291, 0]
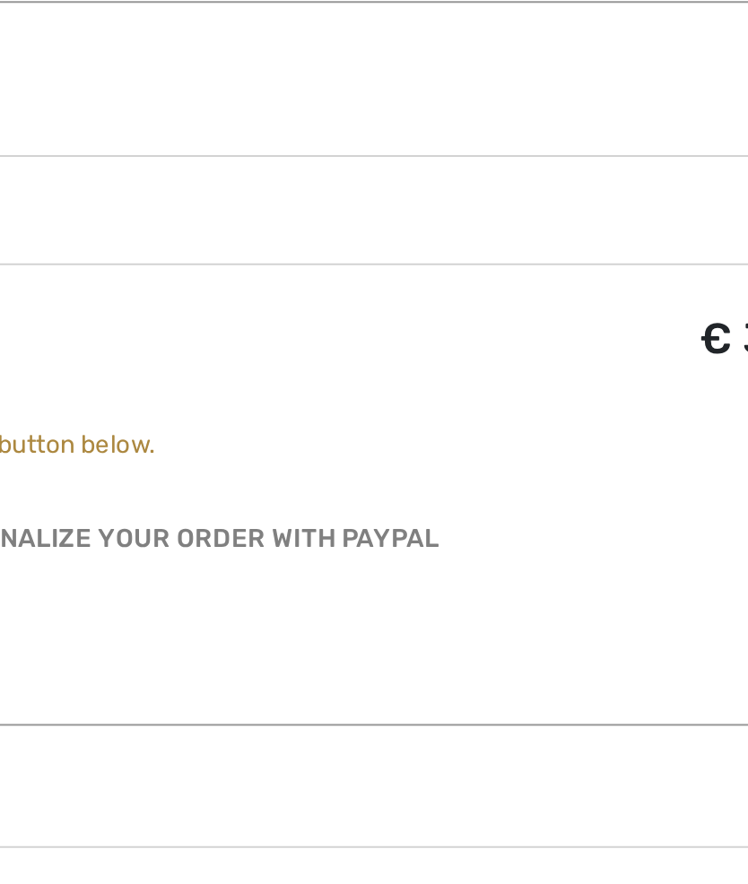
click at [176, 403] on div "Finalize Your Order with PayPal" at bounding box center [373, 416] width 681 height 27
click at [178, 403] on div "Finalize Your Order with PayPal" at bounding box center [373, 416] width 681 height 27
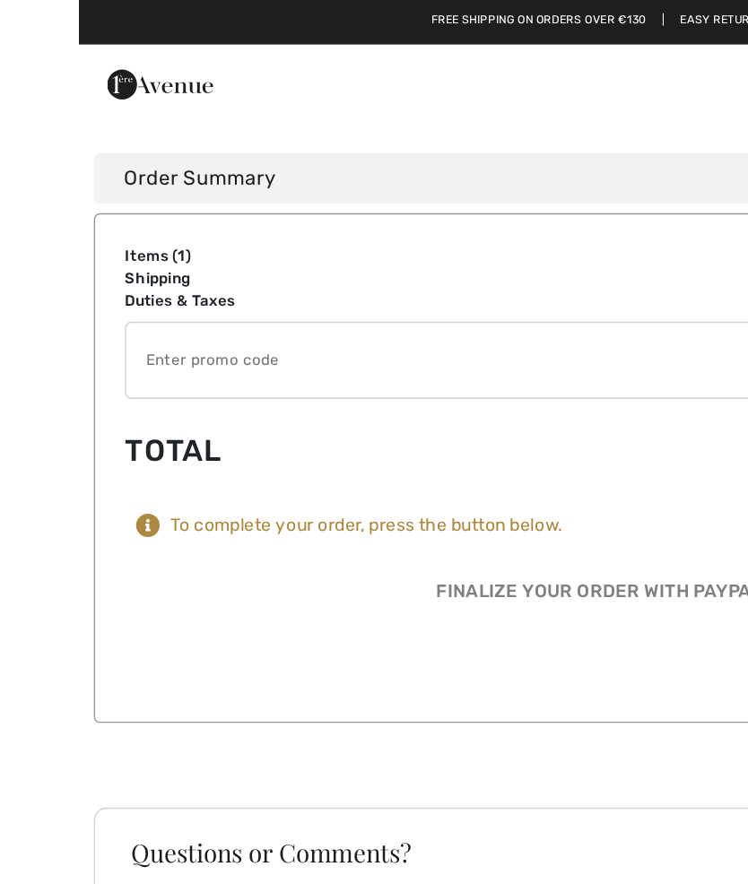
scroll to position [1260, 0]
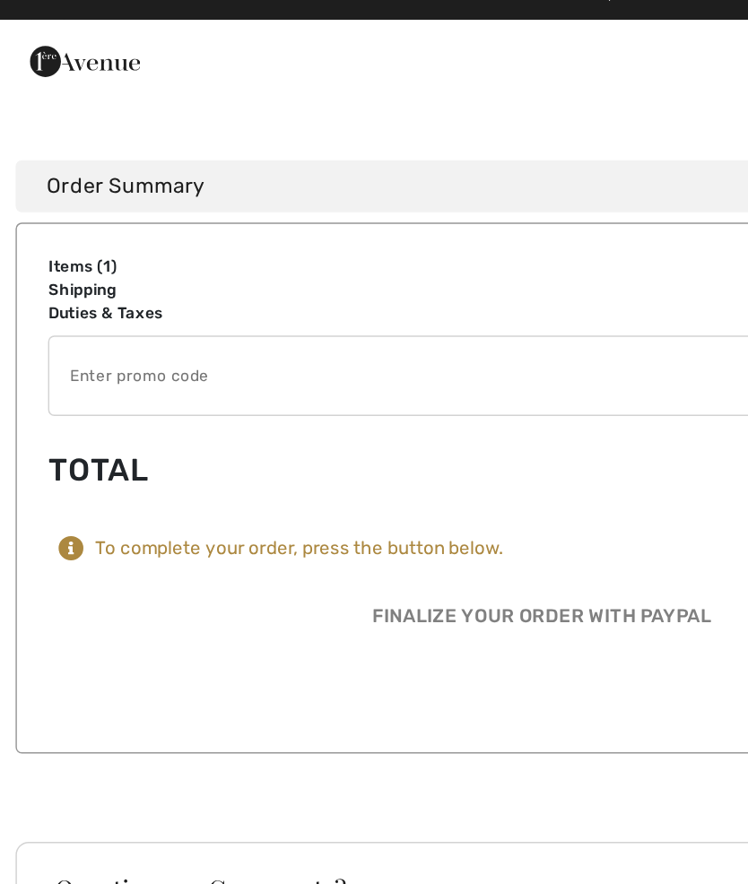
click at [323, 389] on div "To complete your order, press the button below." at bounding box center [206, 397] width 282 height 16
click at [211, 389] on div "To complete your order, press the button below." at bounding box center [206, 397] width 282 height 16
click at [55, 388] on icon at bounding box center [49, 397] width 18 height 18
click at [247, 389] on div "To complete your order, press the button below." at bounding box center [206, 397] width 282 height 16
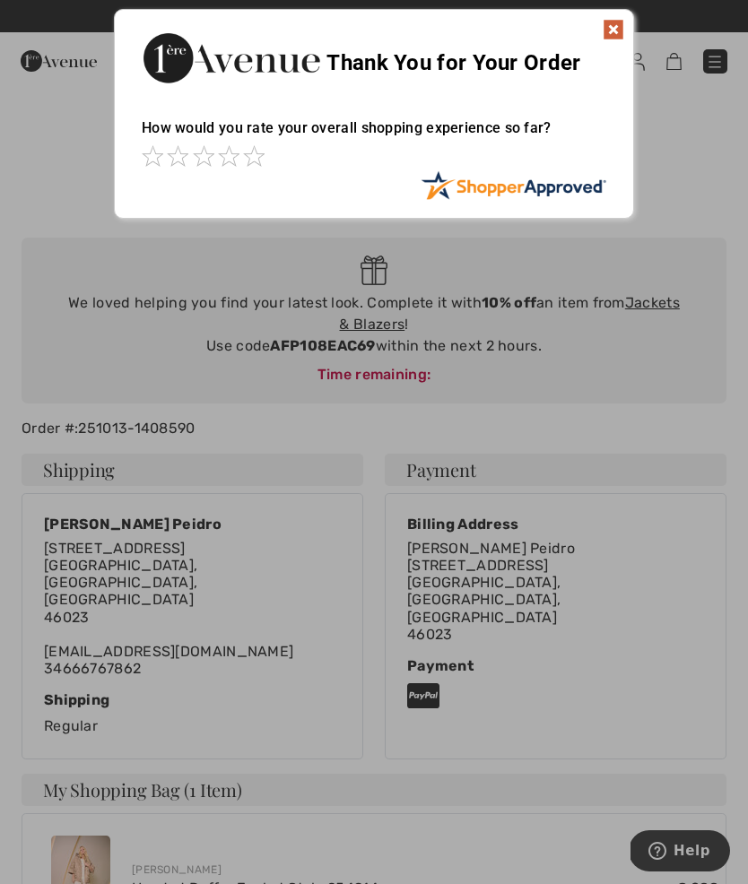
click at [612, 28] on img at bounding box center [614, 30] width 22 height 22
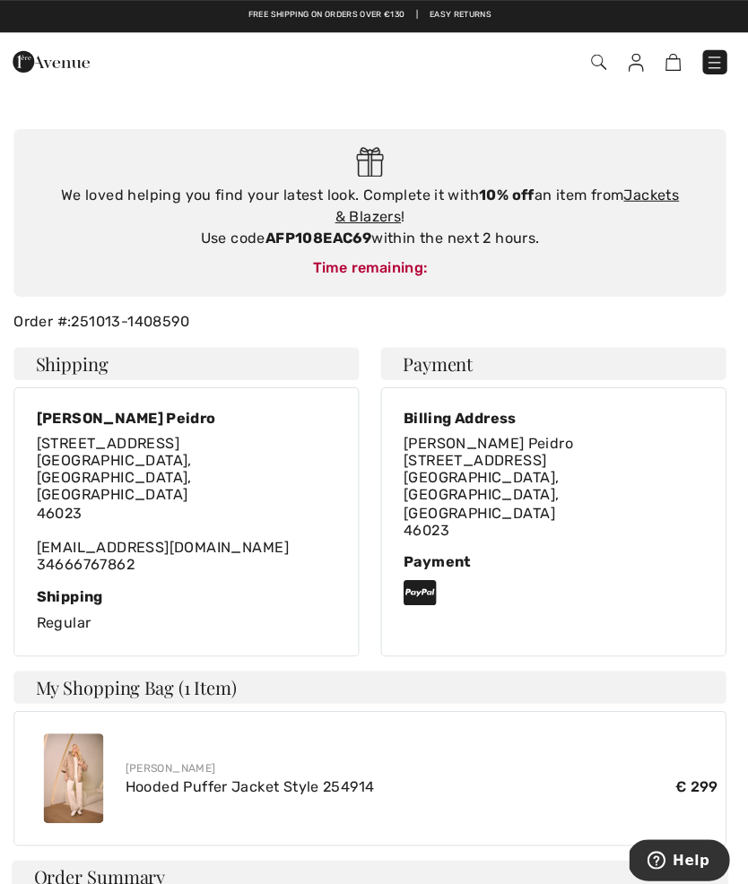
scroll to position [107, 0]
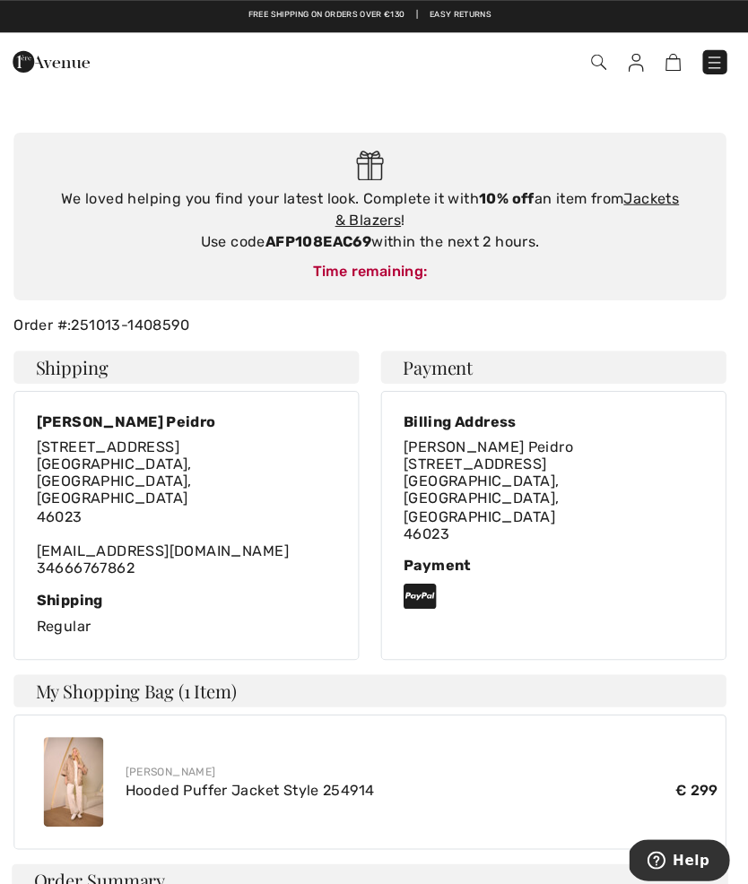
click at [401, 268] on div "Time remaining:" at bounding box center [373, 268] width 669 height 22
click at [353, 273] on div "Time remaining:" at bounding box center [373, 268] width 669 height 22
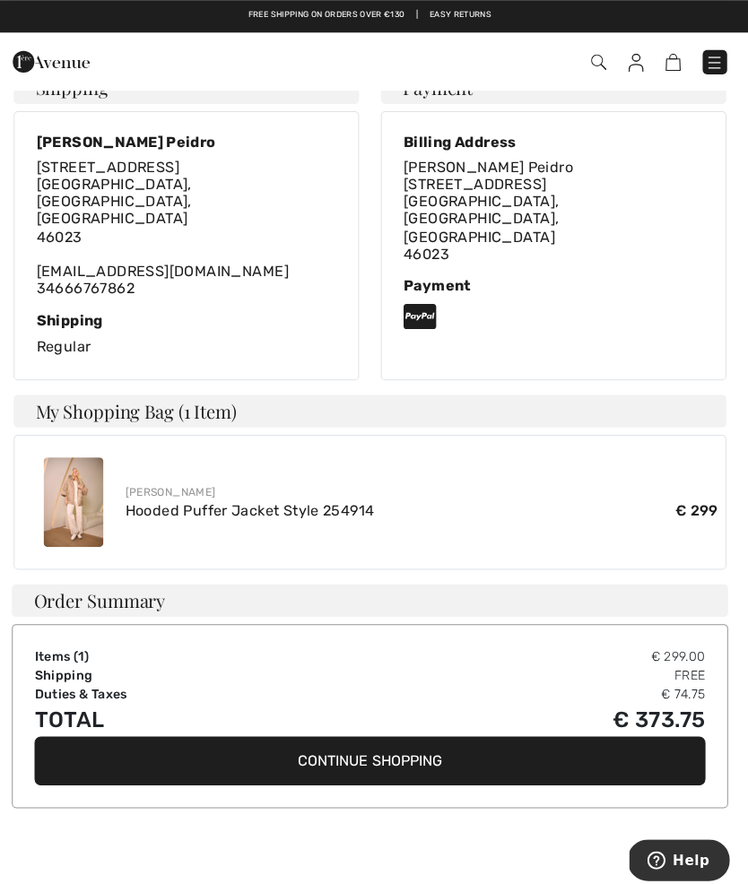
scroll to position [382, 0]
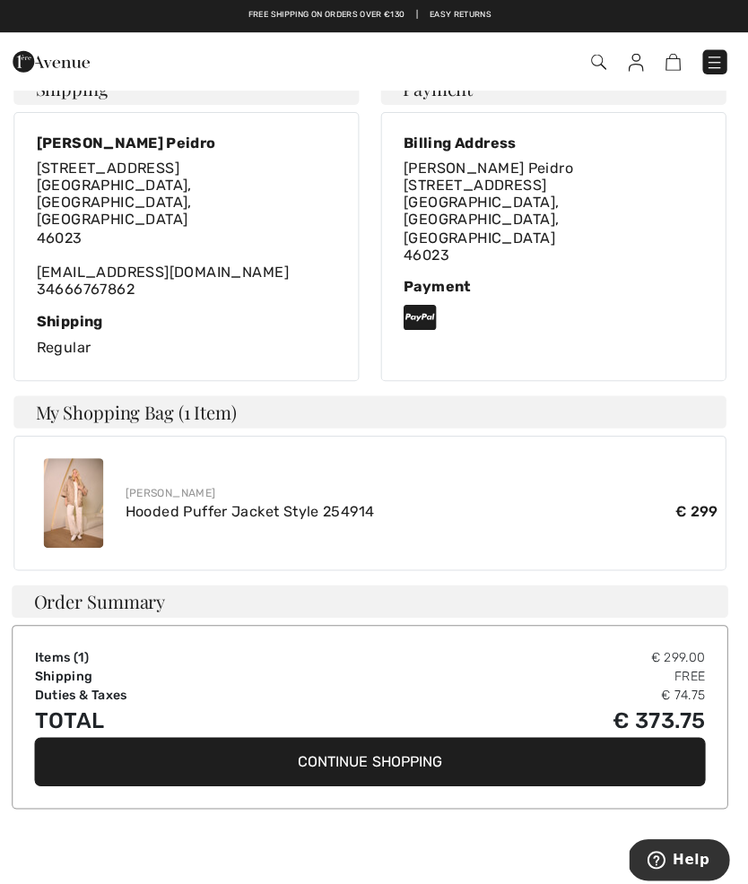
click at [389, 730] on button "Continue Shopping" at bounding box center [374, 754] width 664 height 48
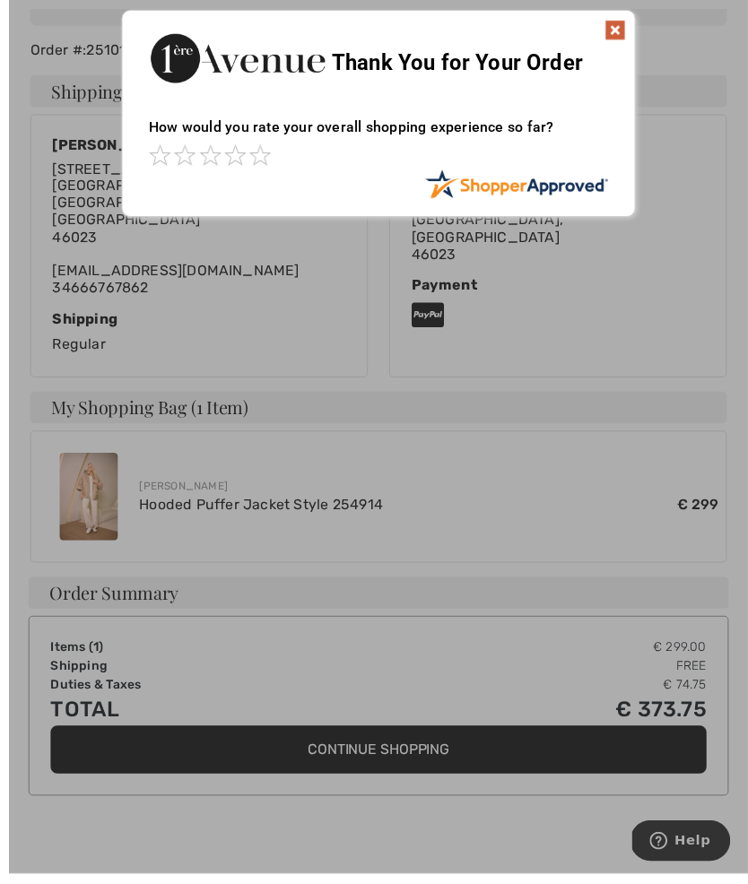
scroll to position [401, 0]
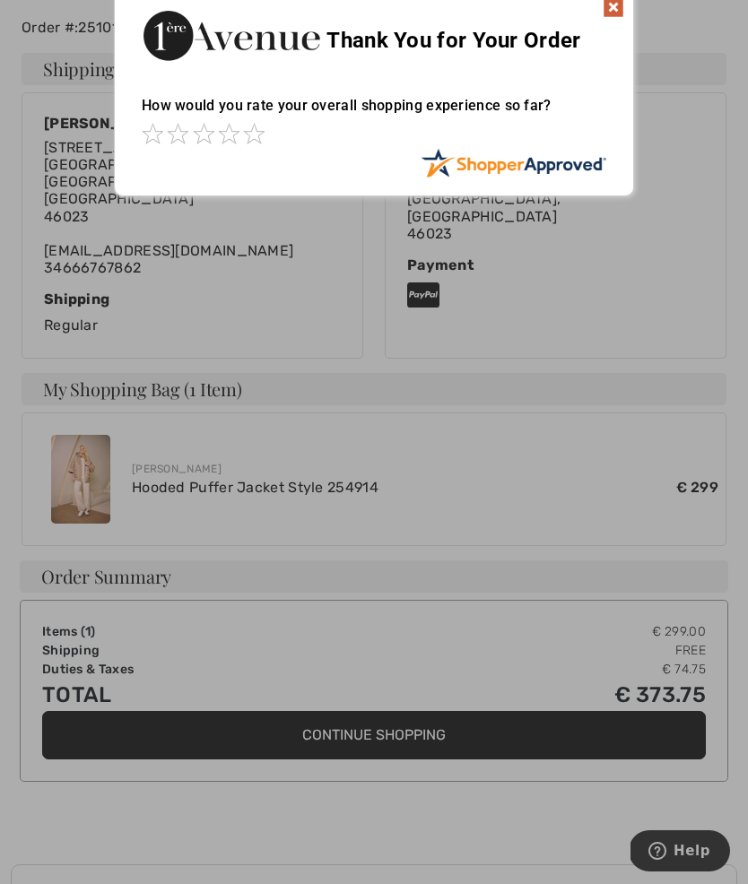
click at [604, 15] on img at bounding box center [614, 7] width 22 height 22
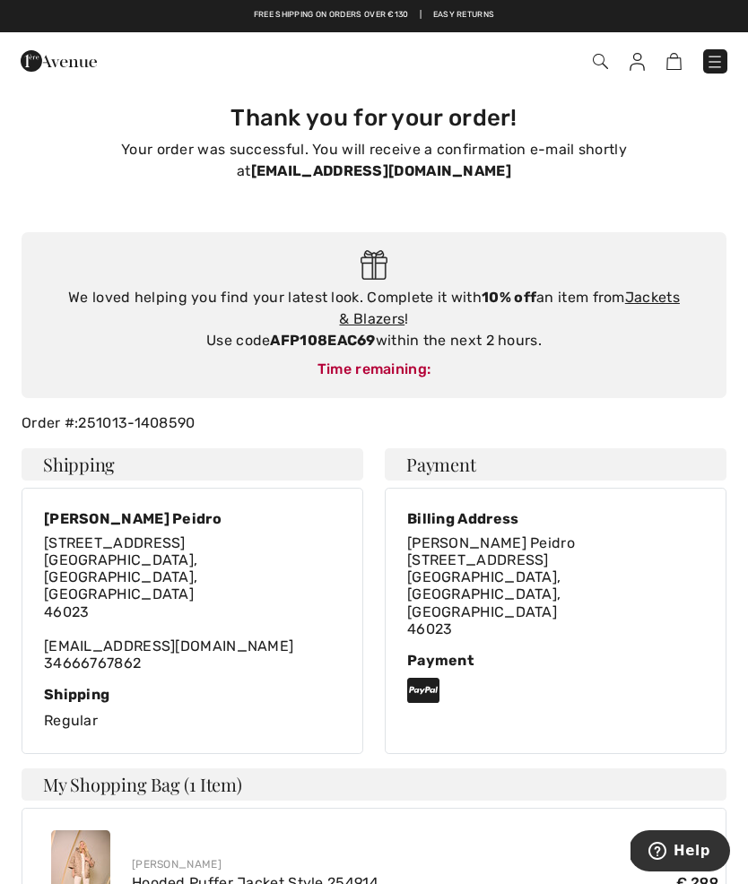
scroll to position [7, 0]
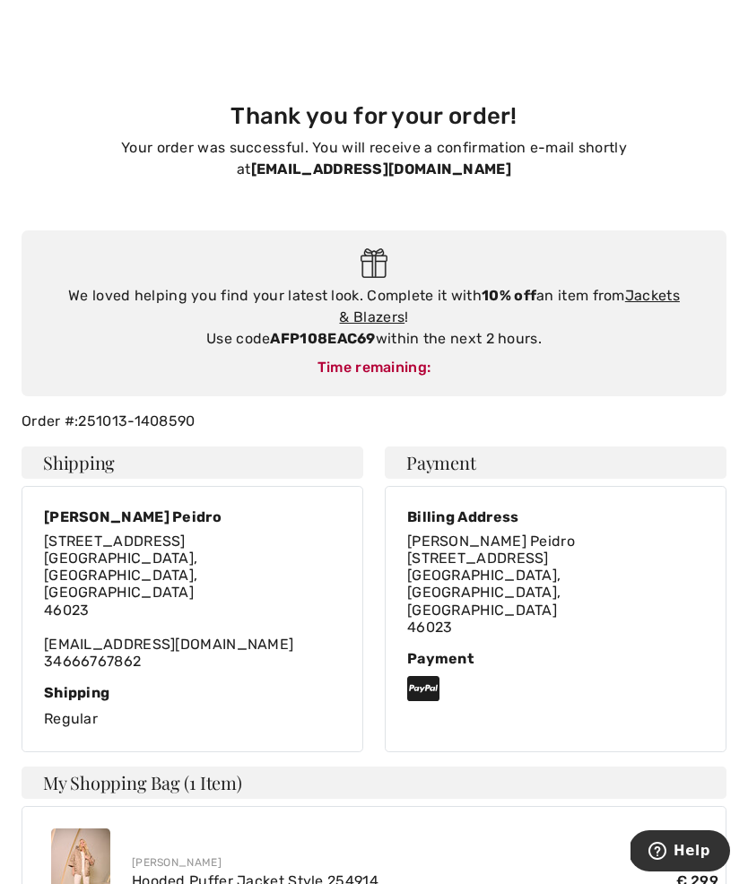
click at [325, 330] on strong "AFP108EAC69" at bounding box center [322, 338] width 105 height 17
click at [386, 361] on div "Time remaining:" at bounding box center [373, 368] width 669 height 22
click at [416, 364] on div "Time remaining:" at bounding box center [373, 368] width 669 height 22
